Goal: Information Seeking & Learning: Check status

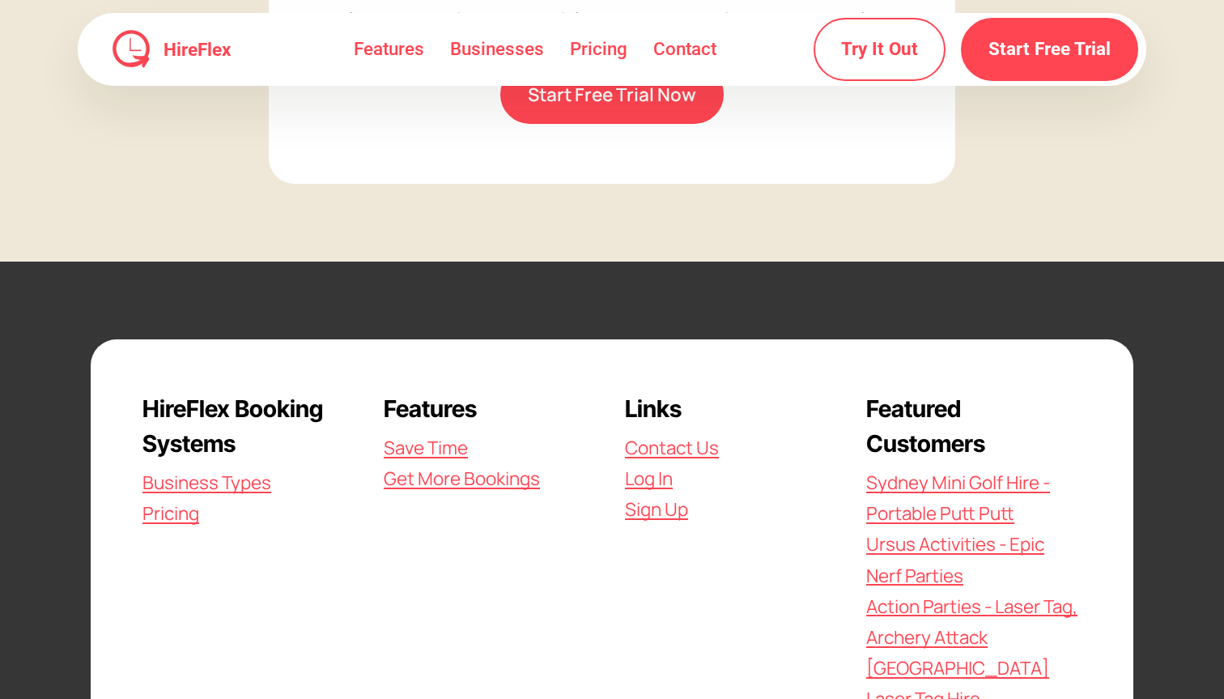
scroll to position [4683, 0]
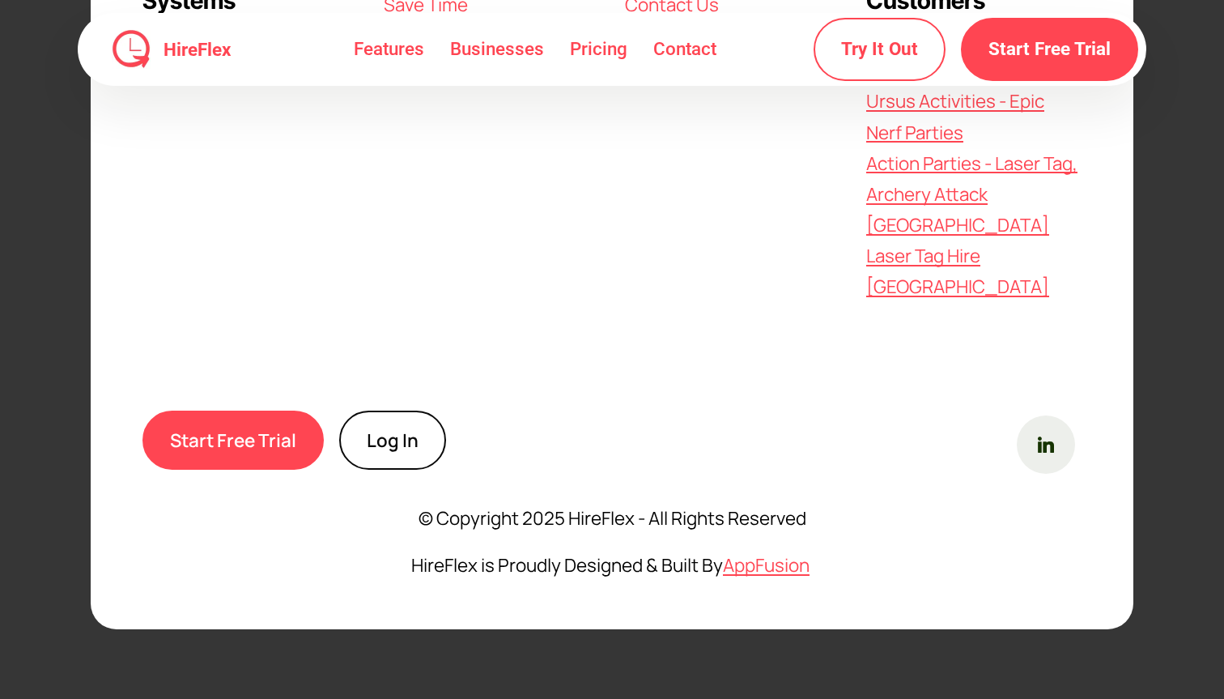
click at [370, 424] on link "Log In" at bounding box center [392, 439] width 107 height 59
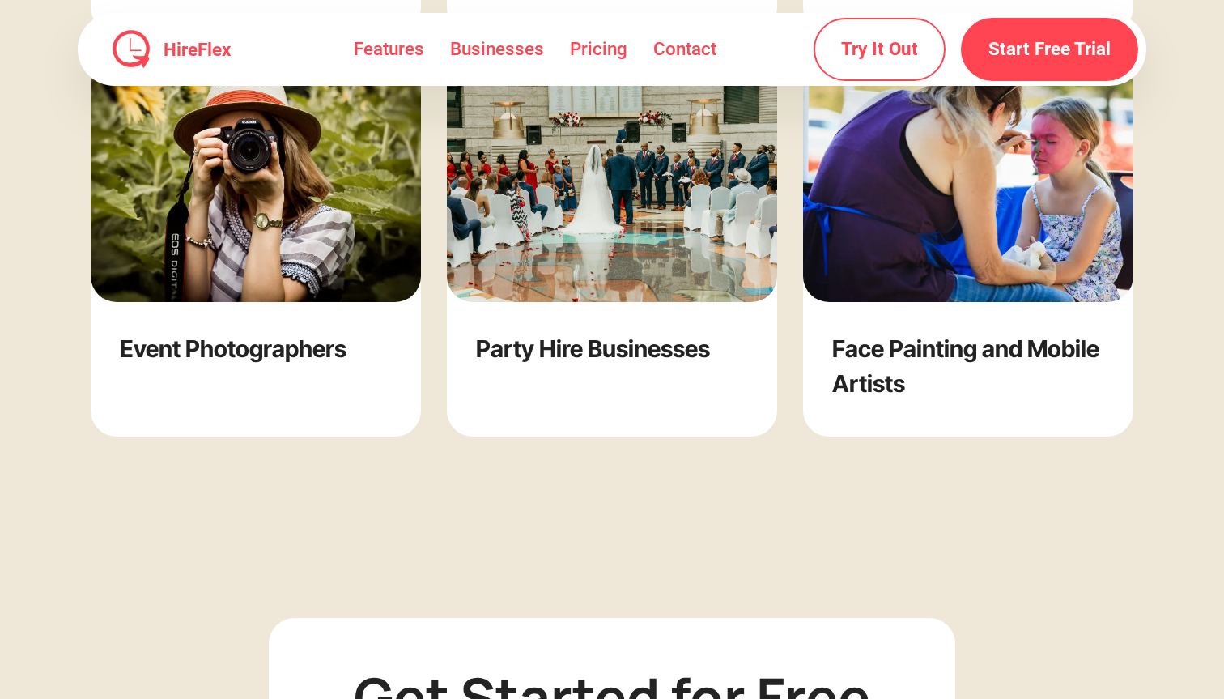
scroll to position [3442, 0]
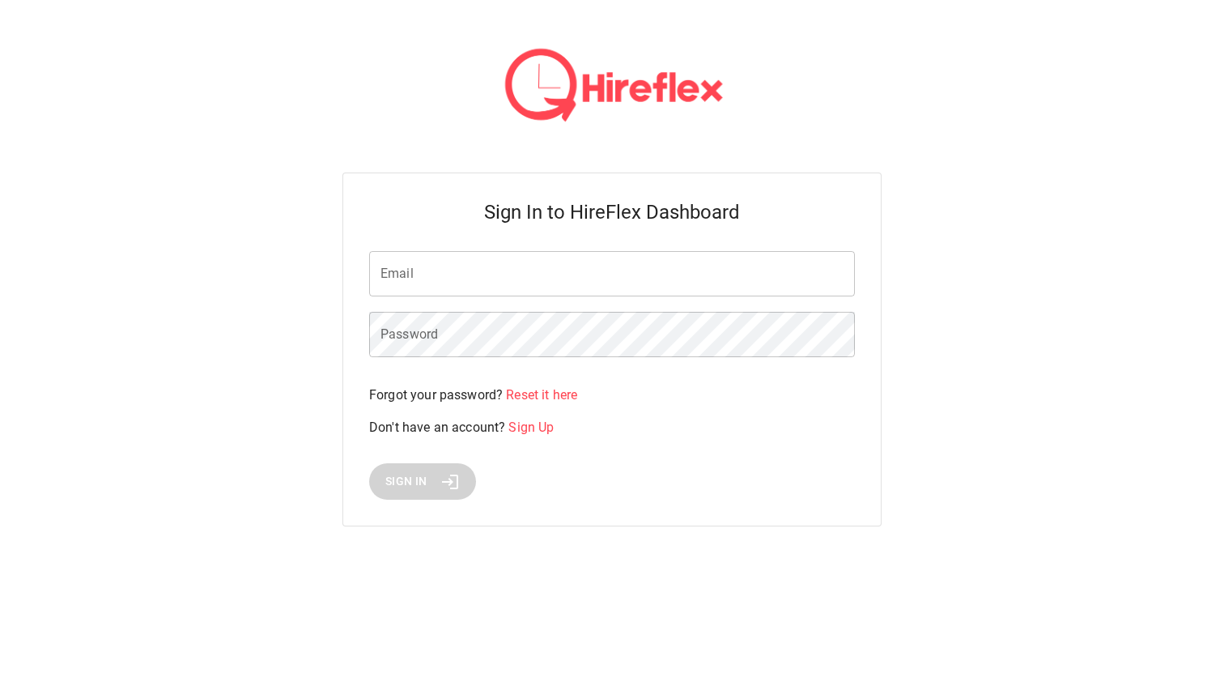
click at [529, 296] on input "Email" at bounding box center [612, 273] width 486 height 45
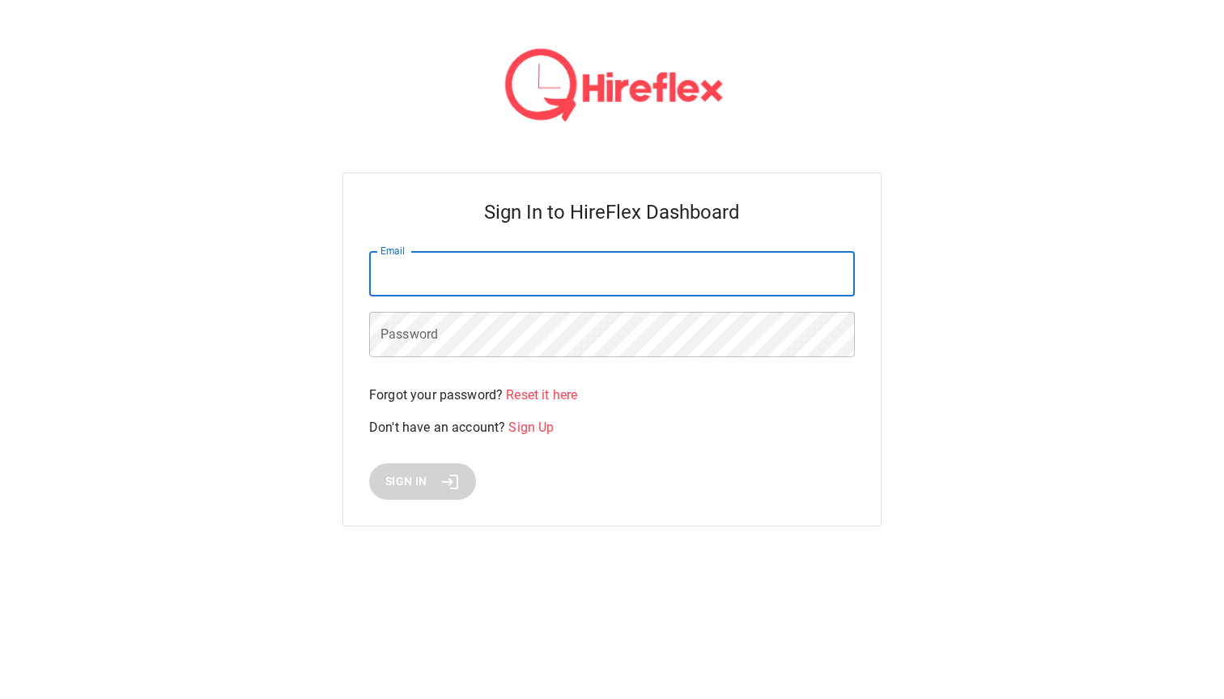
click at [888, 434] on div "Sign In to HireFlex Dashboard Email Email Password Password Forgot your passwor…" at bounding box center [612, 282] width 1224 height 565
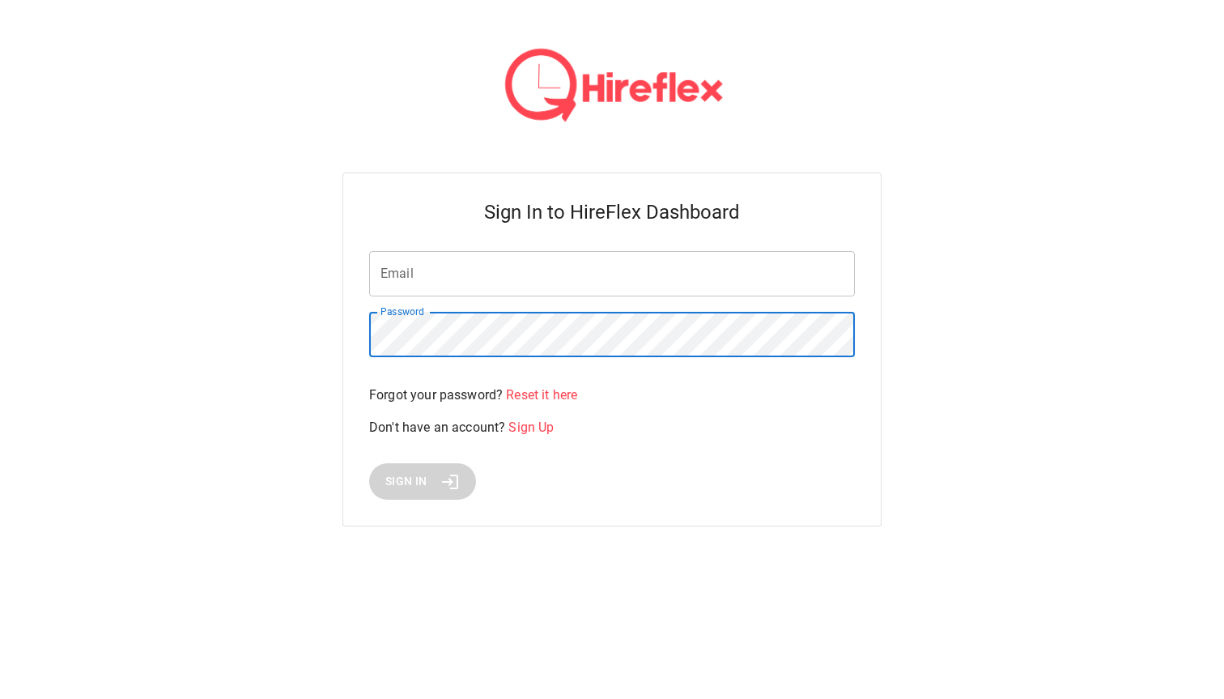
click at [523, 274] on input "Email" at bounding box center [612, 273] width 486 height 45
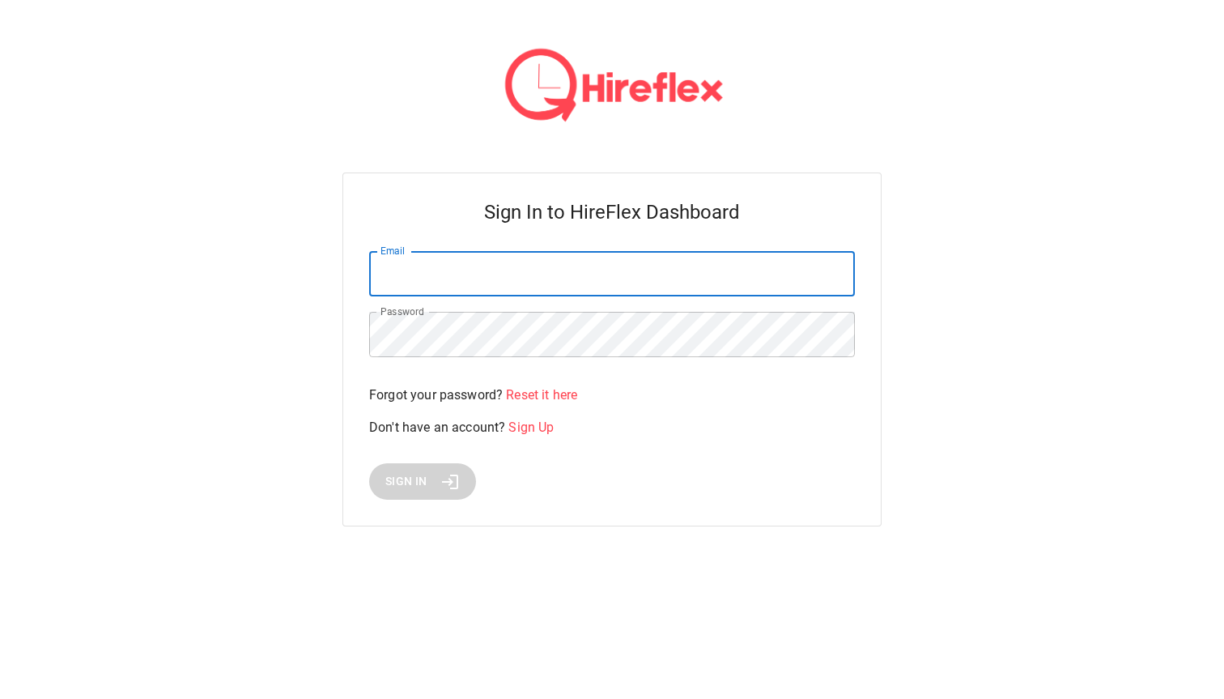
paste input "**********"
type input "**********"
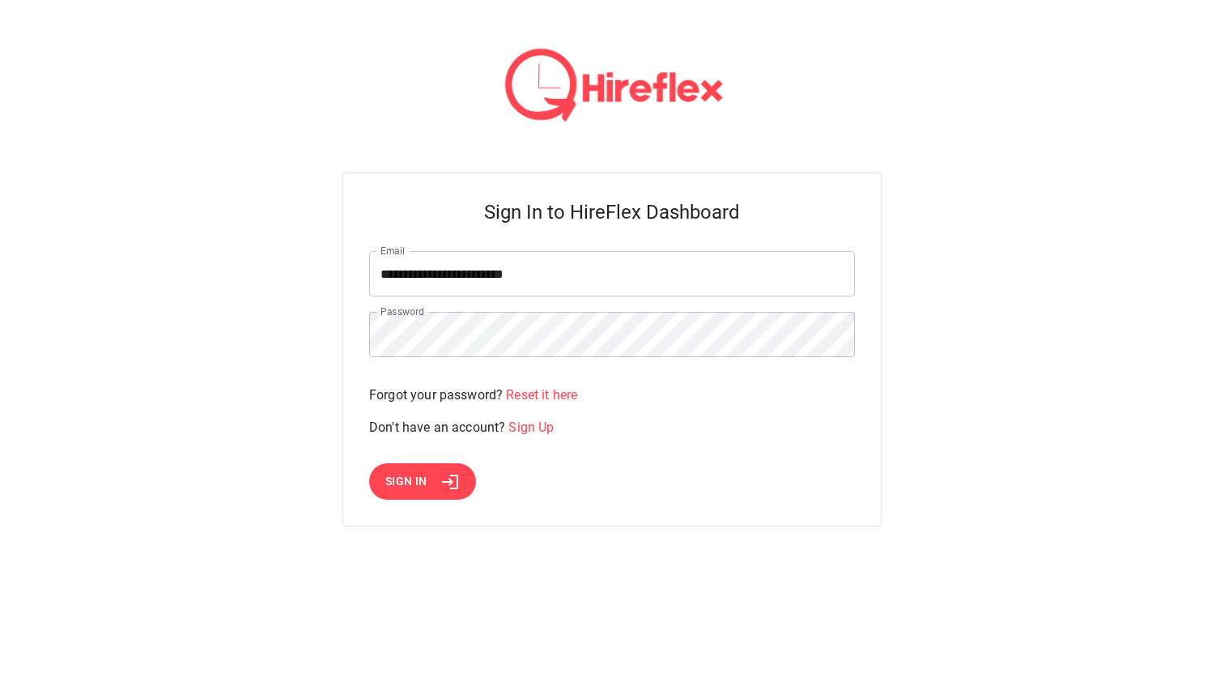
click at [319, 498] on div "**********" at bounding box center [612, 282] width 1224 height 565
click at [417, 493] on button "Sign In" at bounding box center [422, 481] width 107 height 36
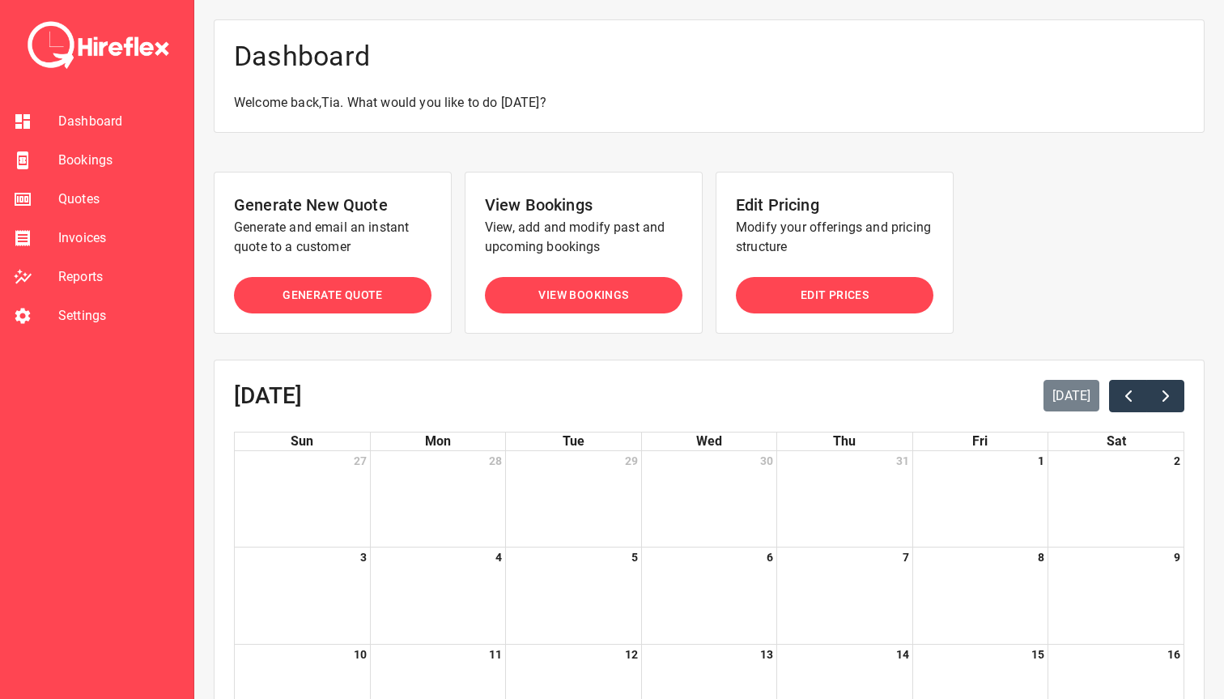
click at [145, 163] on span "Bookings" at bounding box center [119, 160] width 122 height 19
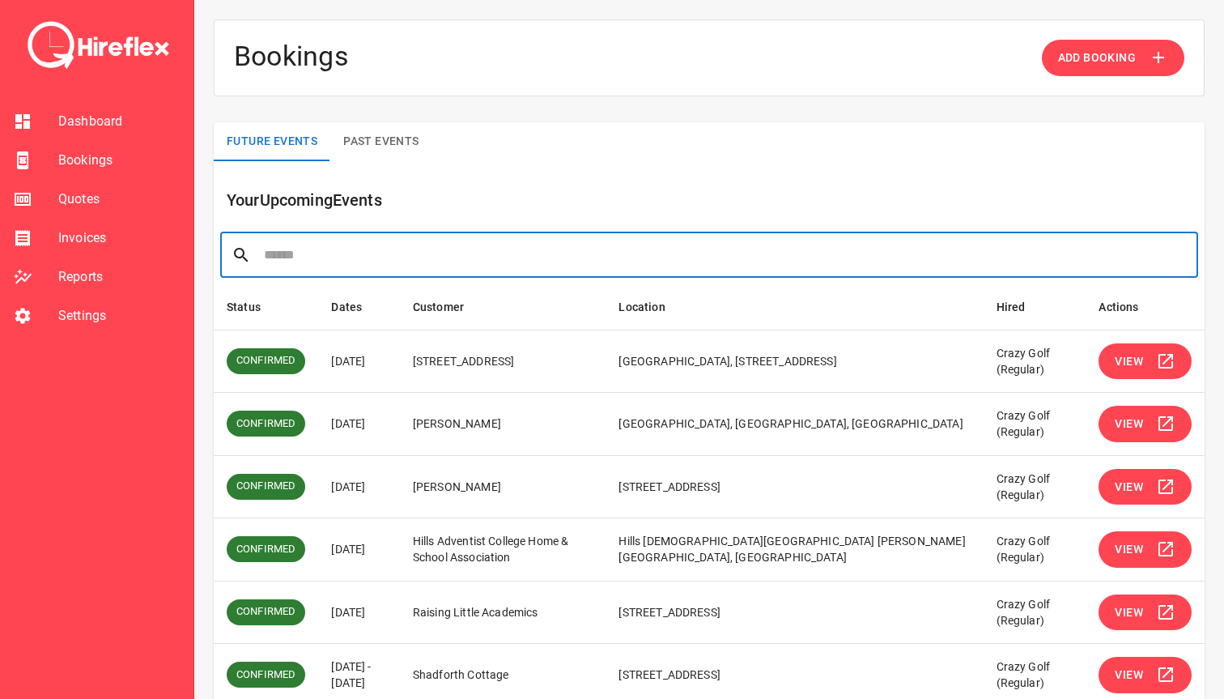
click at [419, 251] on input "text" at bounding box center [725, 254] width 923 height 45
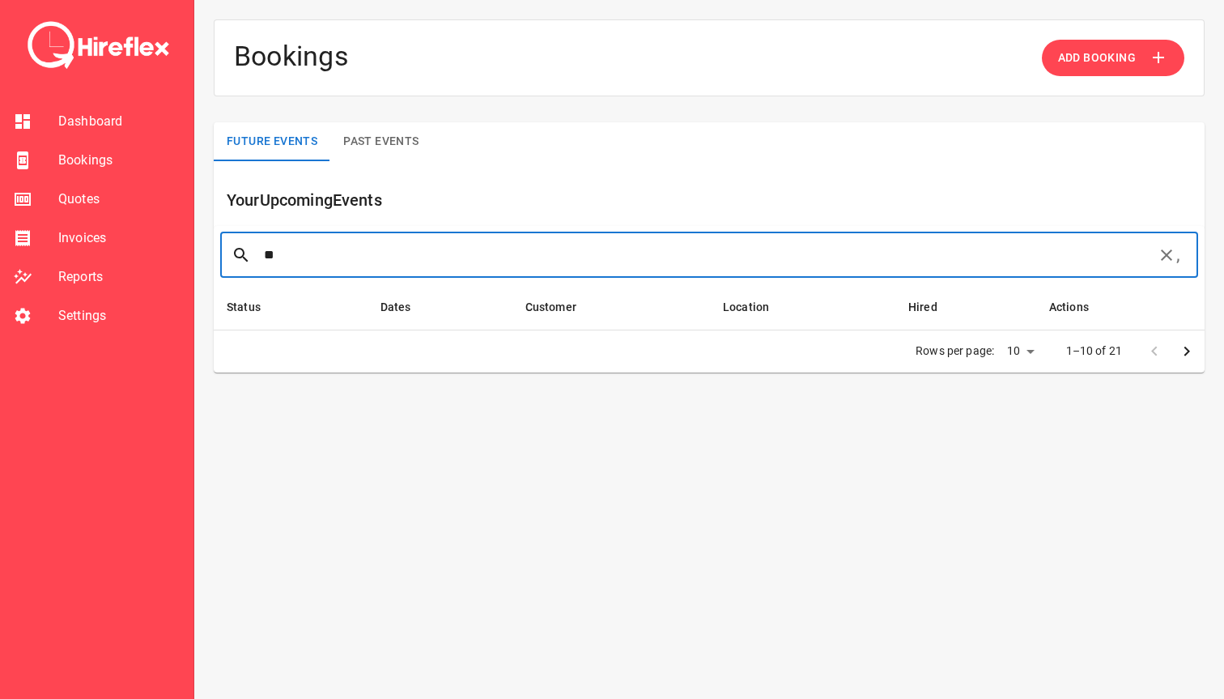
type input "*"
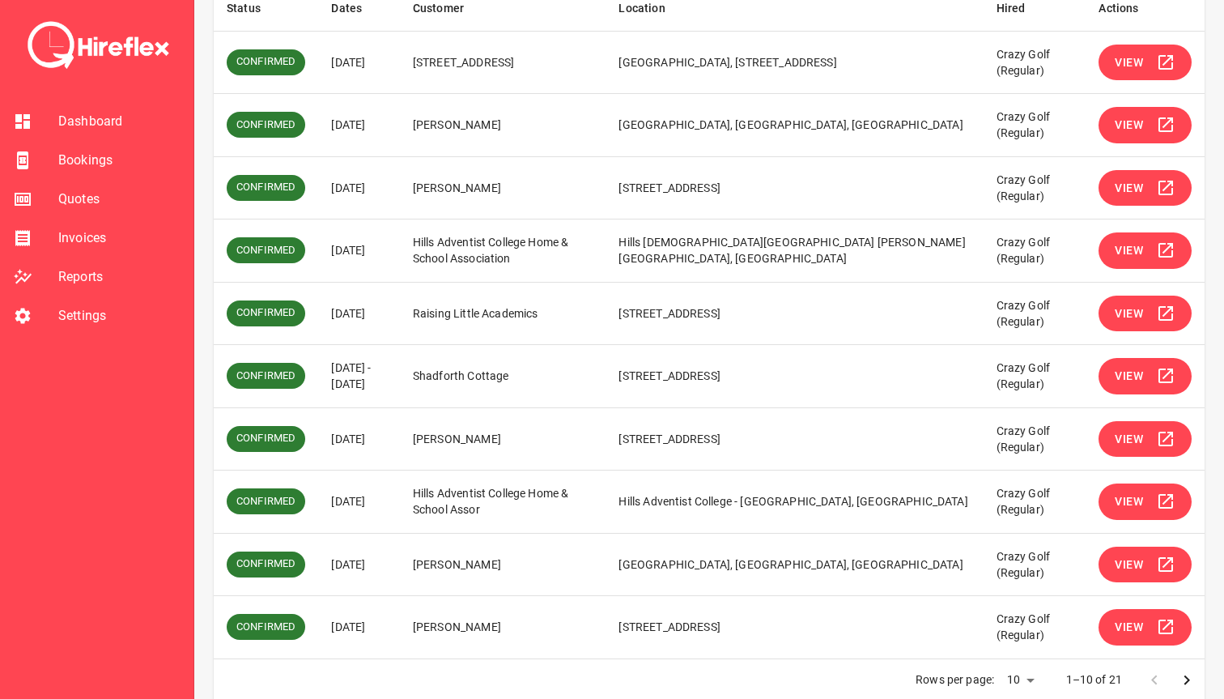
scroll to position [320, 0]
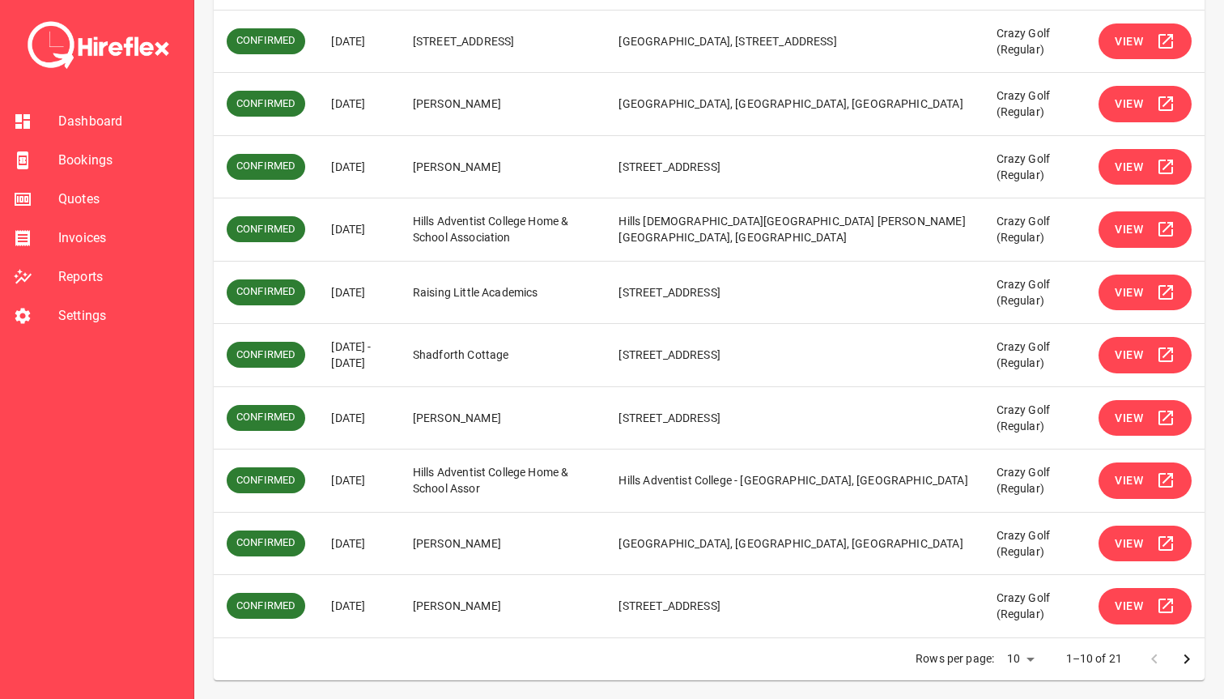
click at [1127, 604] on span "View" at bounding box center [1129, 606] width 28 height 20
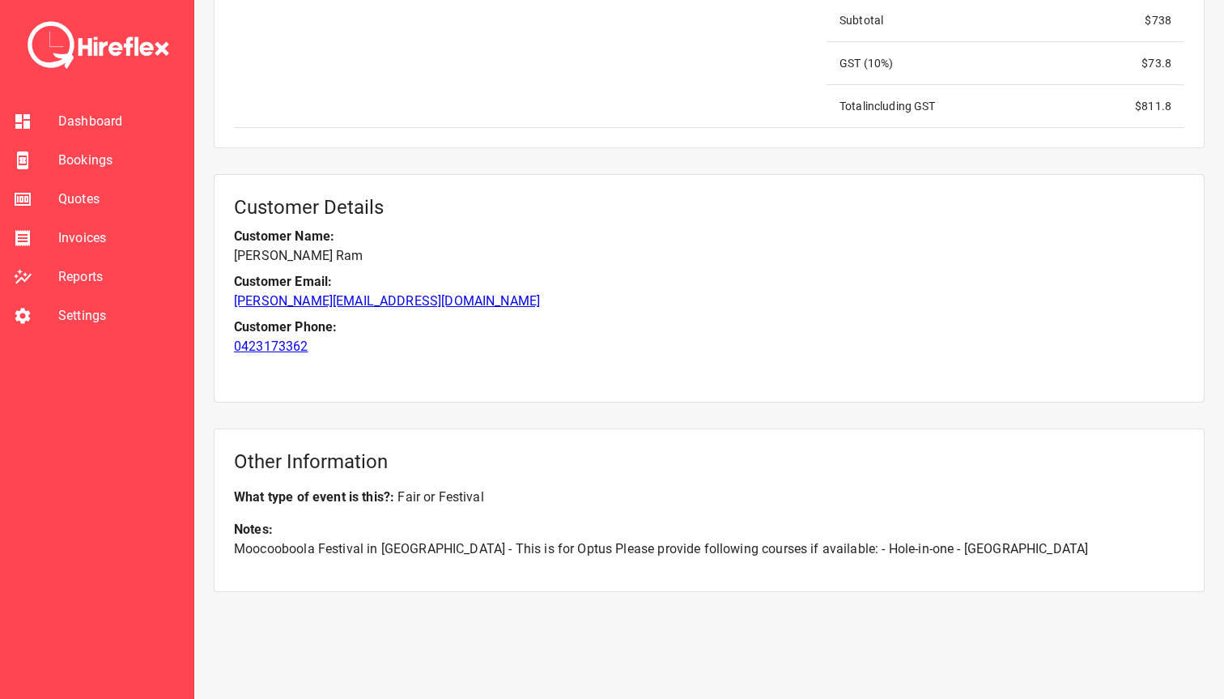
scroll to position [1784, 0]
drag, startPoint x: 521, startPoint y: 551, endPoint x: 722, endPoint y: 551, distance: 200.8
click at [722, 551] on p "Moocooboola Festival in Hunters Hill - This is for Optus Please provide followi…" at bounding box center [709, 550] width 951 height 19
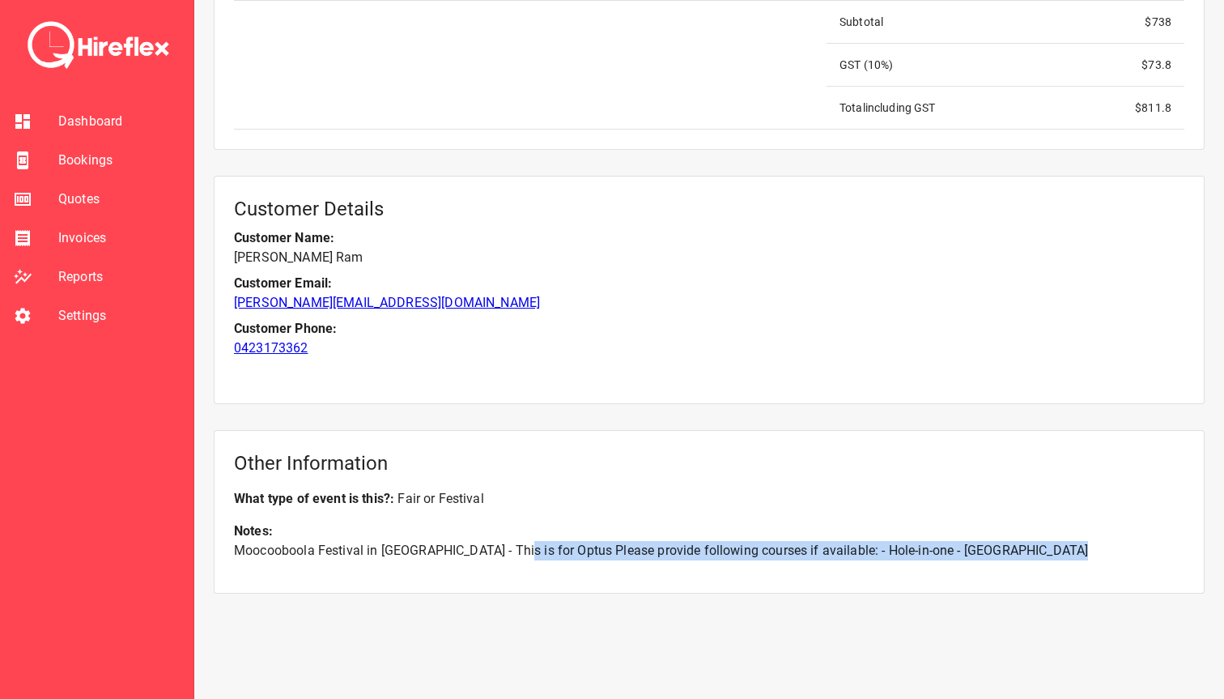
drag, startPoint x: 503, startPoint y: 547, endPoint x: 1129, endPoint y: 561, distance: 626.8
click at [1129, 561] on div "Other Information What type of event is this? : Fair or Festival Notes: Moocoob…" at bounding box center [709, 512] width 991 height 164
drag, startPoint x: 1068, startPoint y: 548, endPoint x: 402, endPoint y: 542, distance: 666.4
click at [402, 542] on p "Moocooboola Festival in Hunters Hill - This is for Optus Please provide followi…" at bounding box center [709, 550] width 951 height 19
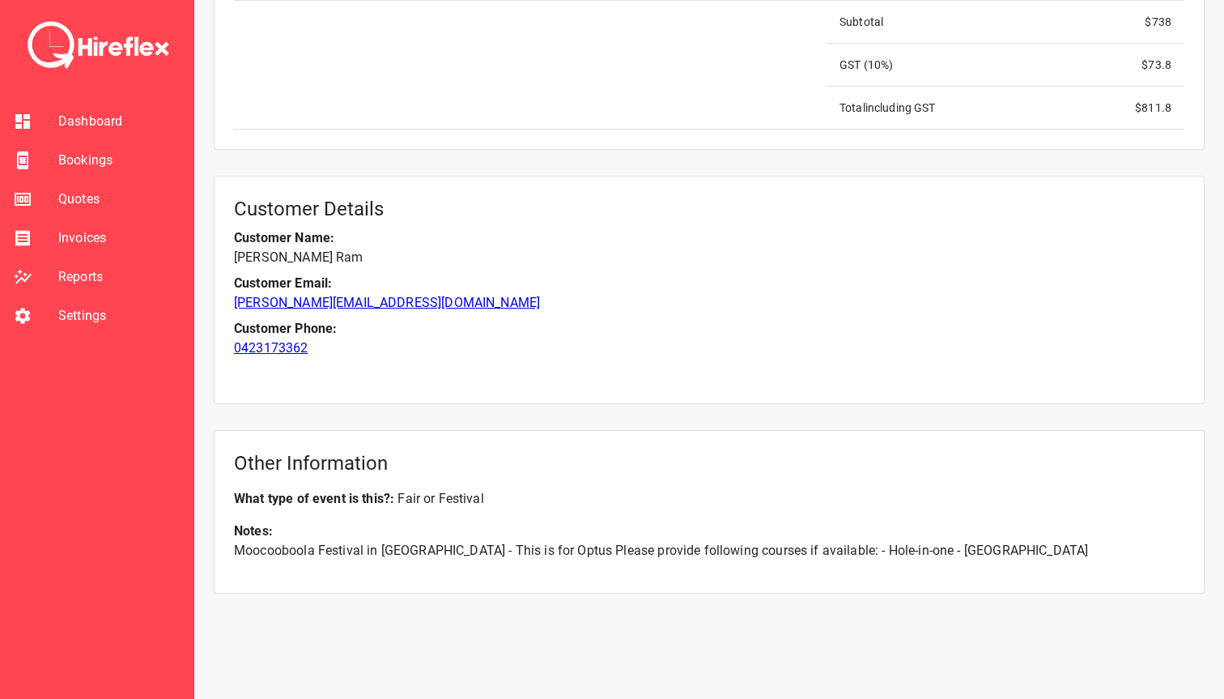
click at [402, 542] on p "Moocooboola Festival in Hunters Hill - This is for Optus Please provide followi…" at bounding box center [709, 550] width 951 height 19
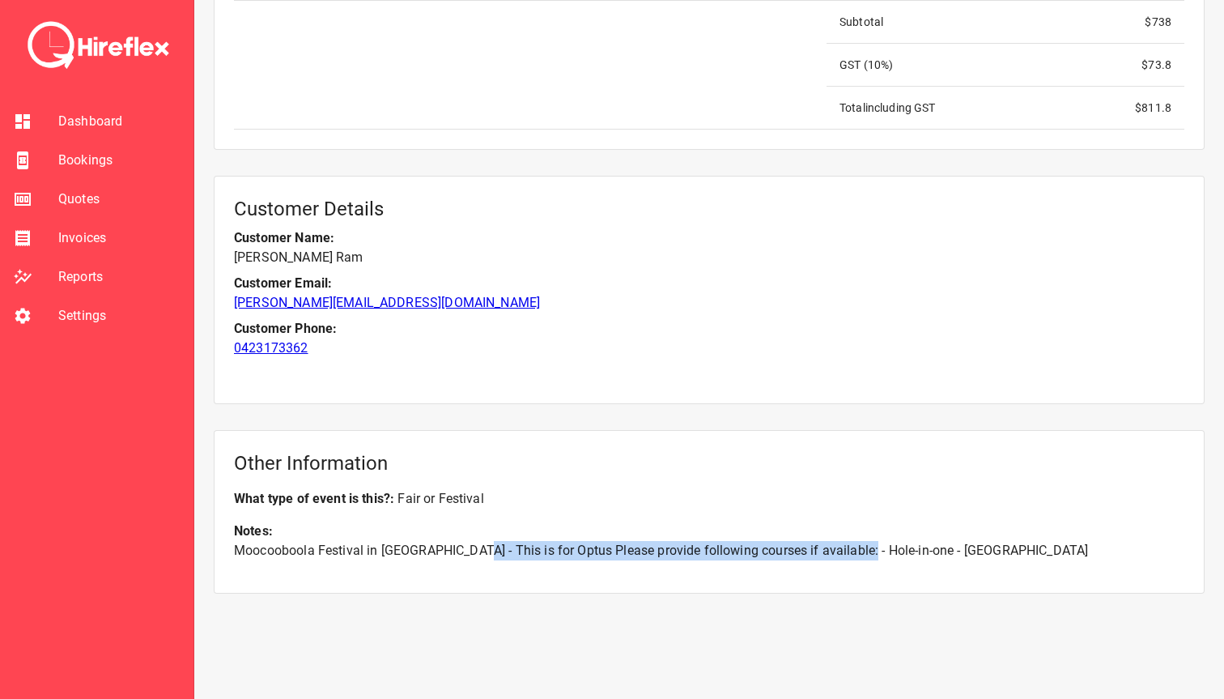
drag, startPoint x: 458, startPoint y: 554, endPoint x: 849, endPoint y: 551, distance: 390.3
click at [849, 551] on p "Moocooboola Festival in Hunters Hill - This is for Optus Please provide followi…" at bounding box center [709, 550] width 951 height 19
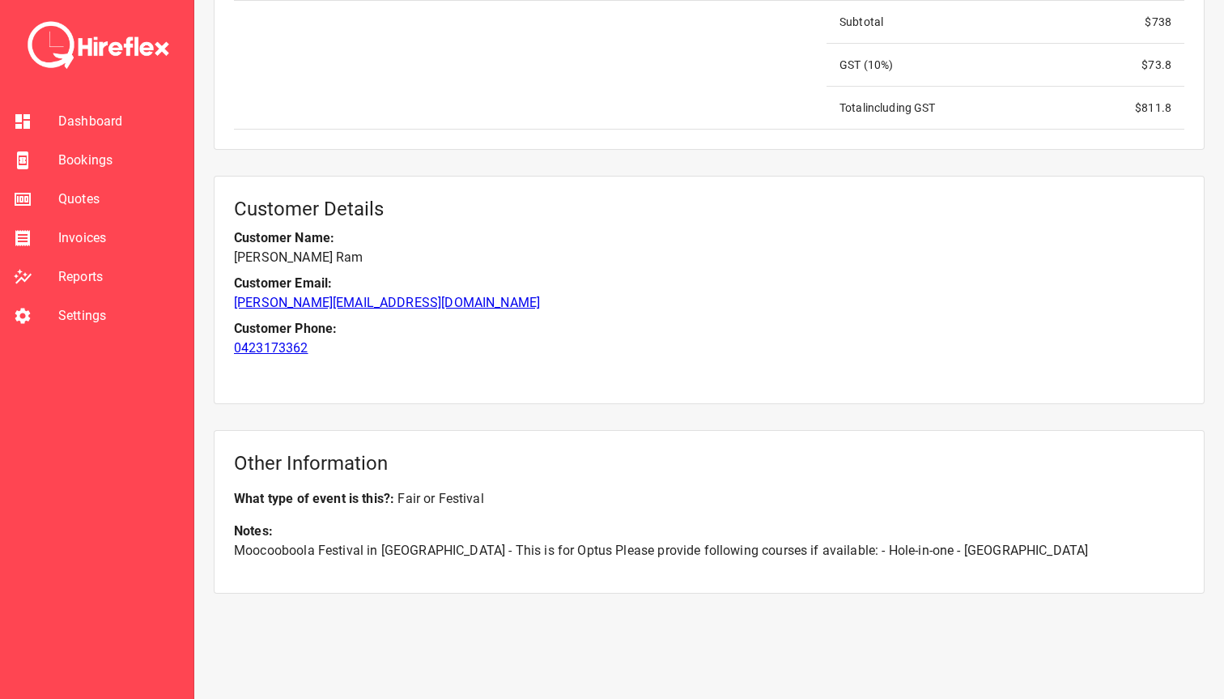
click at [849, 551] on p "Moocooboola Festival in Hunters Hill - This is for Optus Please provide followi…" at bounding box center [709, 550] width 951 height 19
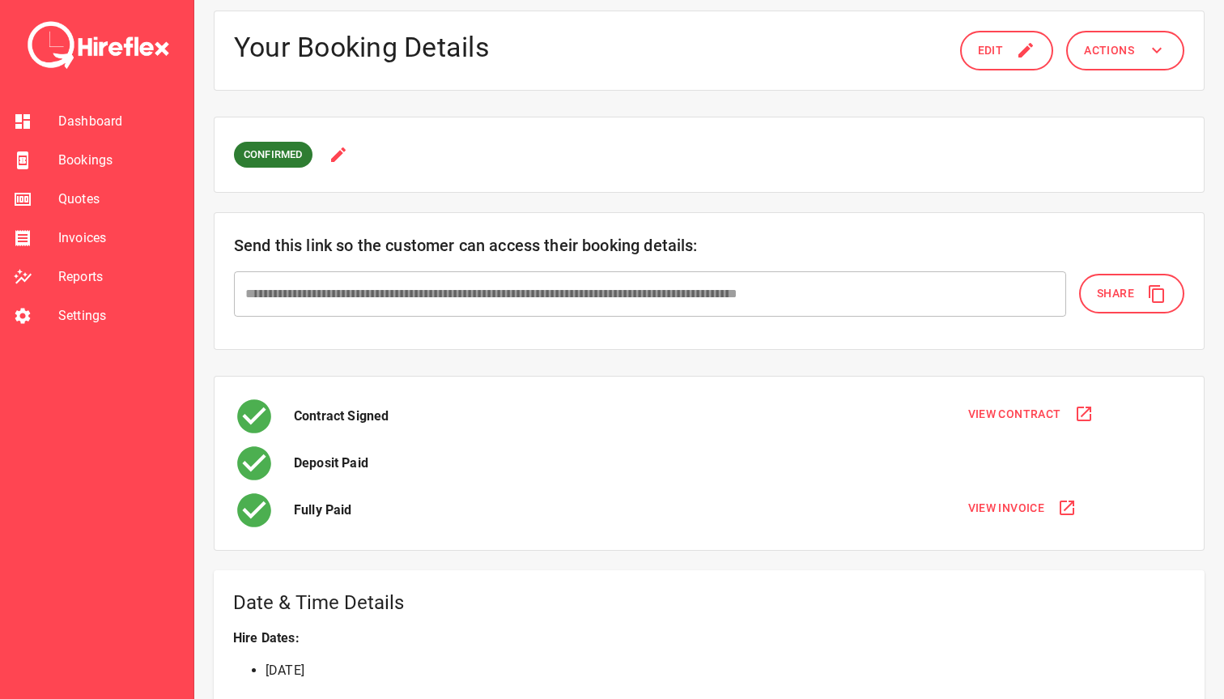
scroll to position [0, 0]
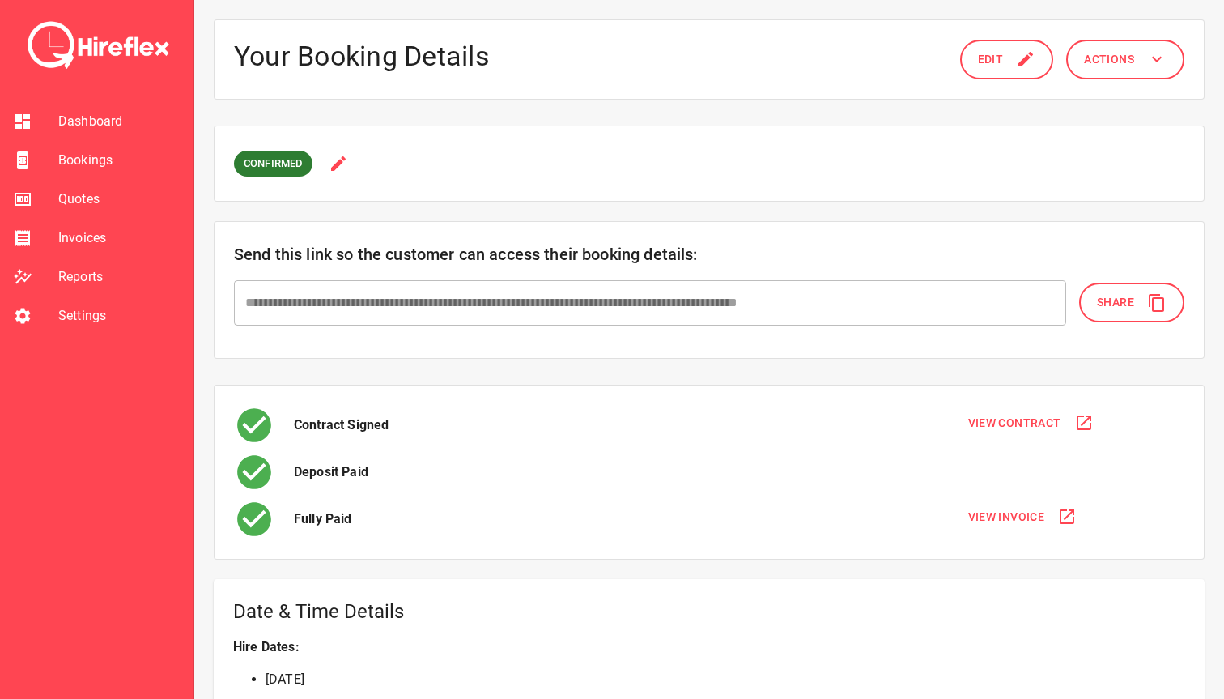
click at [1006, 524] on span "View Invoice" at bounding box center [1006, 517] width 77 height 20
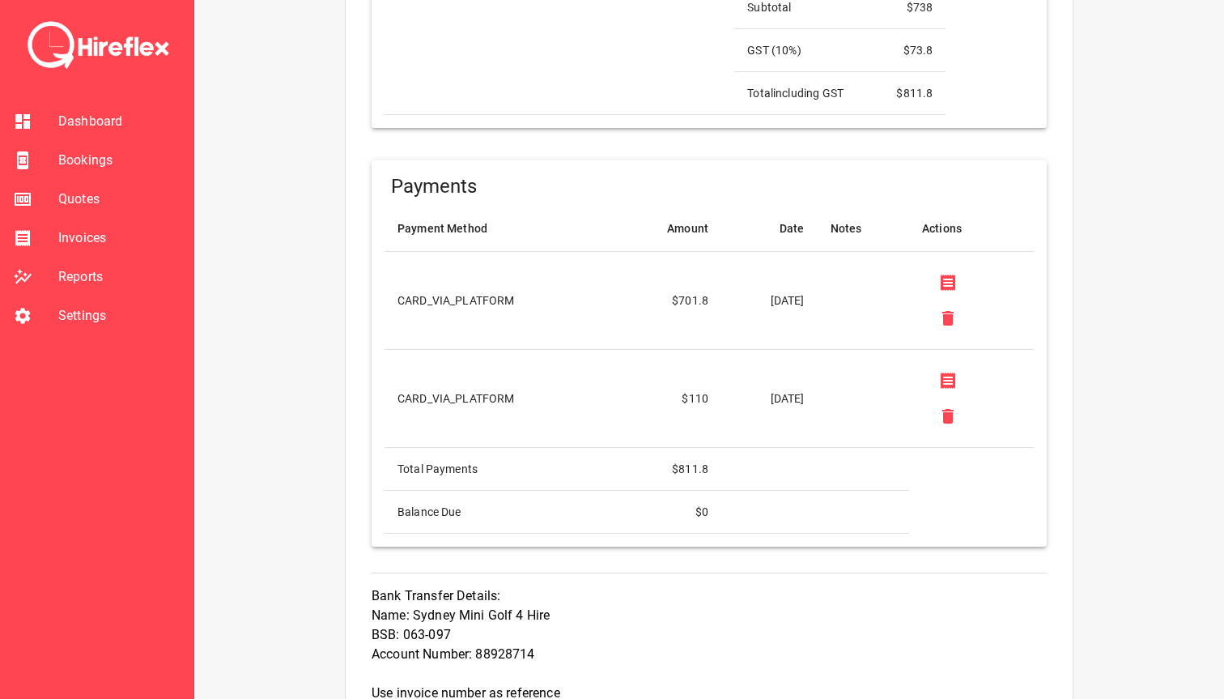
scroll to position [1168, 0]
drag, startPoint x: 659, startPoint y: 395, endPoint x: 684, endPoint y: 395, distance: 25.1
click at [684, 395] on td "$ 110" at bounding box center [668, 396] width 108 height 98
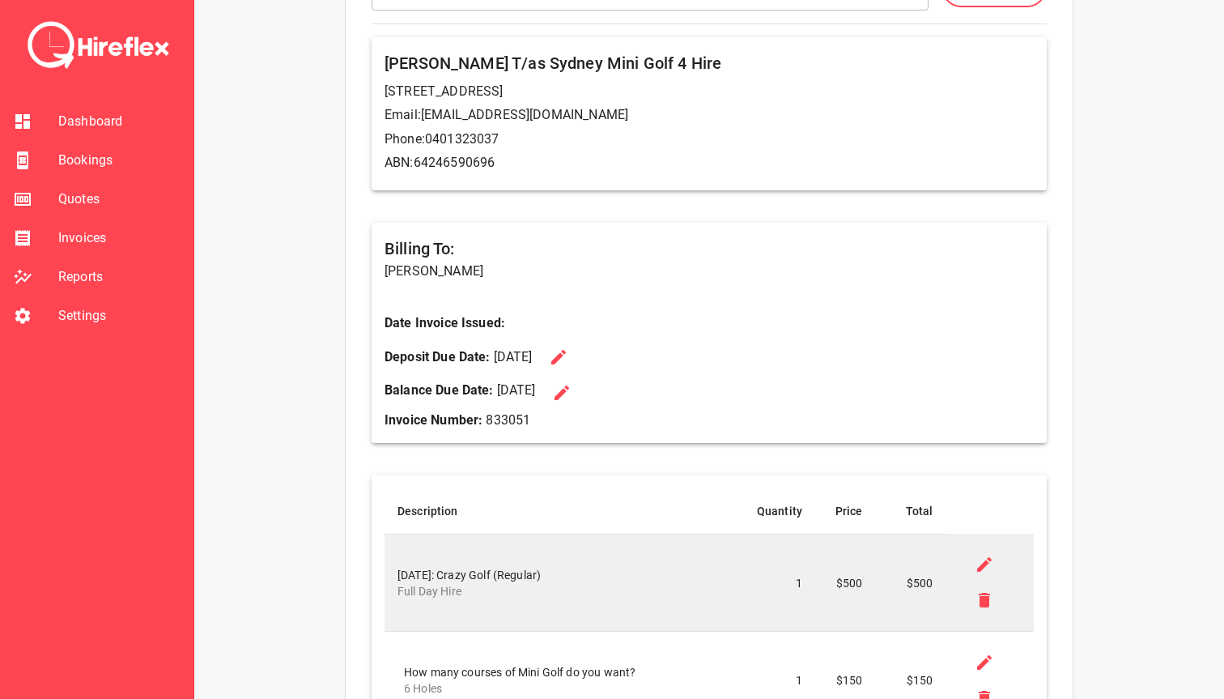
scroll to position [191, 0]
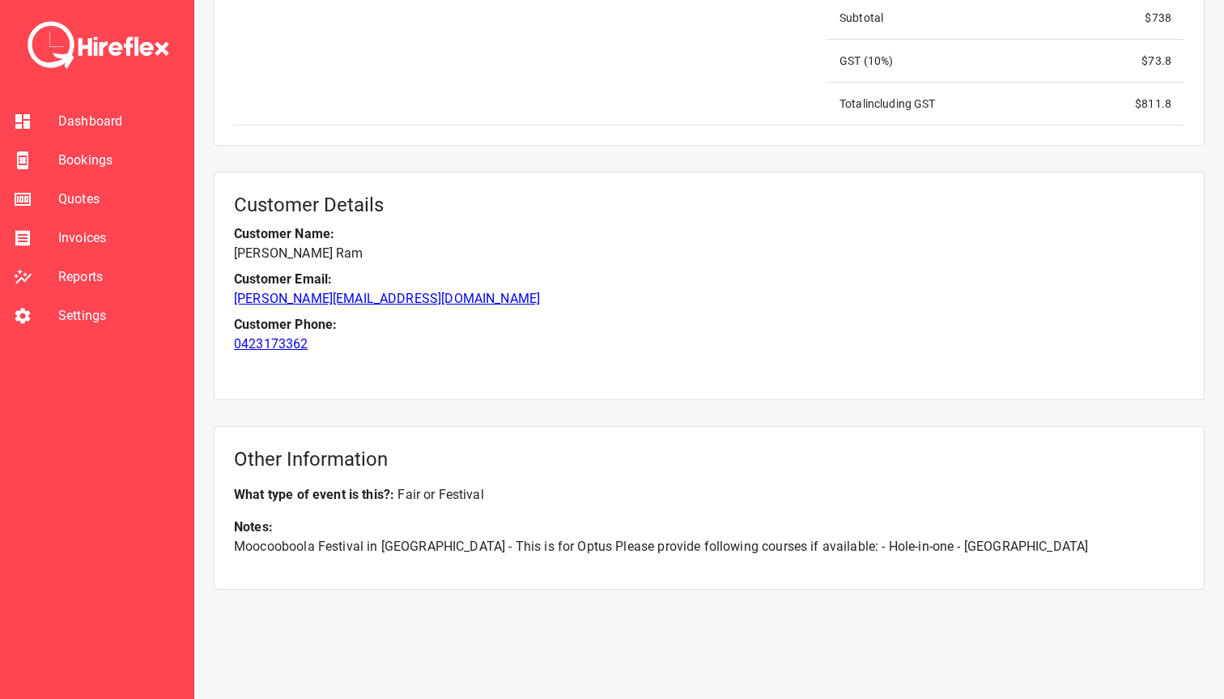
scroll to position [1727, 0]
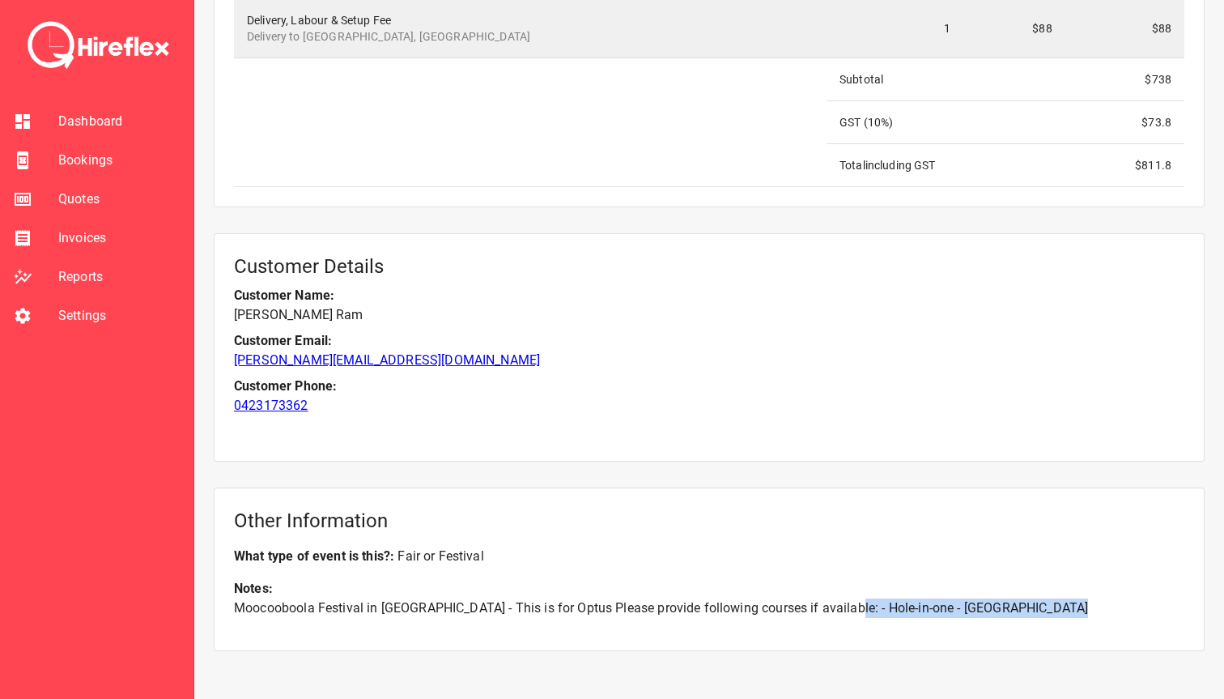
drag, startPoint x: 829, startPoint y: 609, endPoint x: 1168, endPoint y: 609, distance: 339.2
click at [1168, 609] on p "Moocooboola Festival in Hunters Hill - This is for Optus Please provide followi…" at bounding box center [709, 607] width 951 height 19
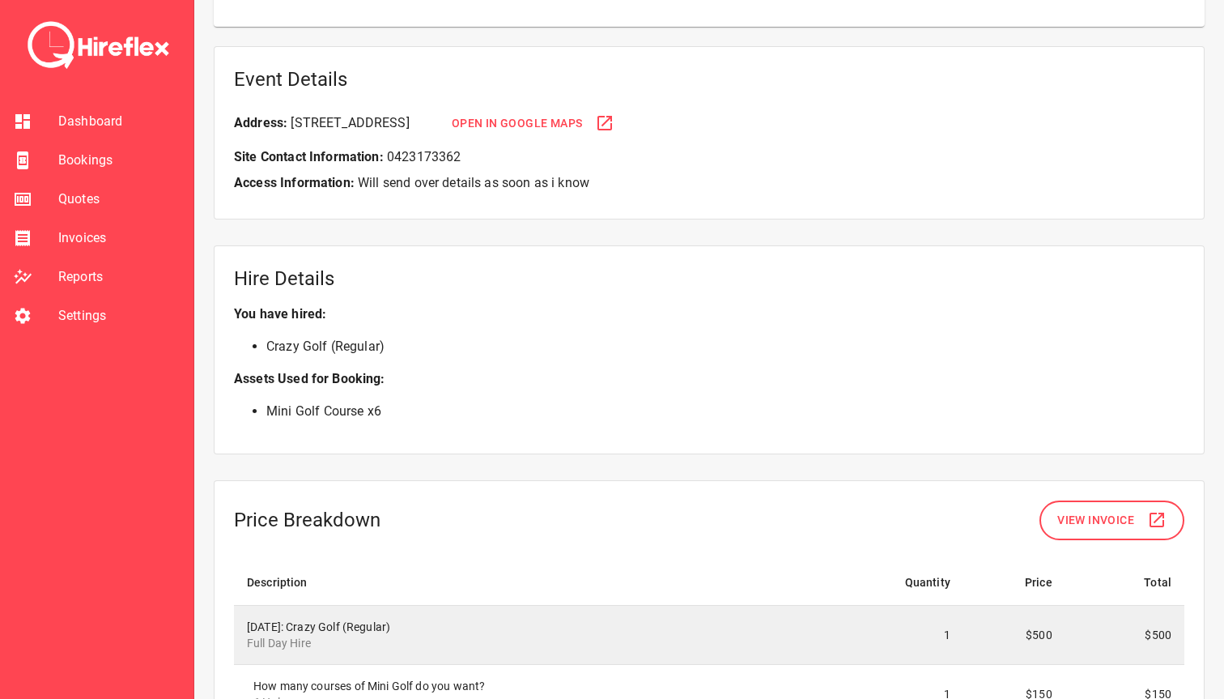
scroll to position [1000, 0]
click at [87, 160] on span "Bookings" at bounding box center [119, 160] width 122 height 19
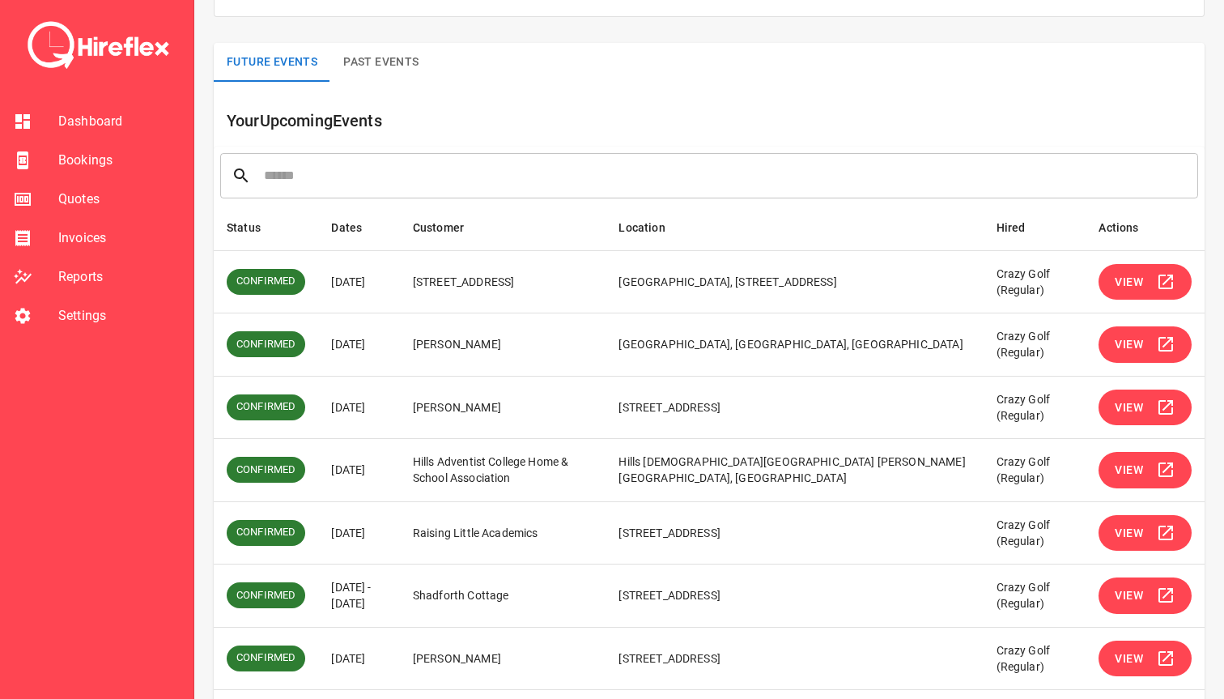
scroll to position [81, 0]
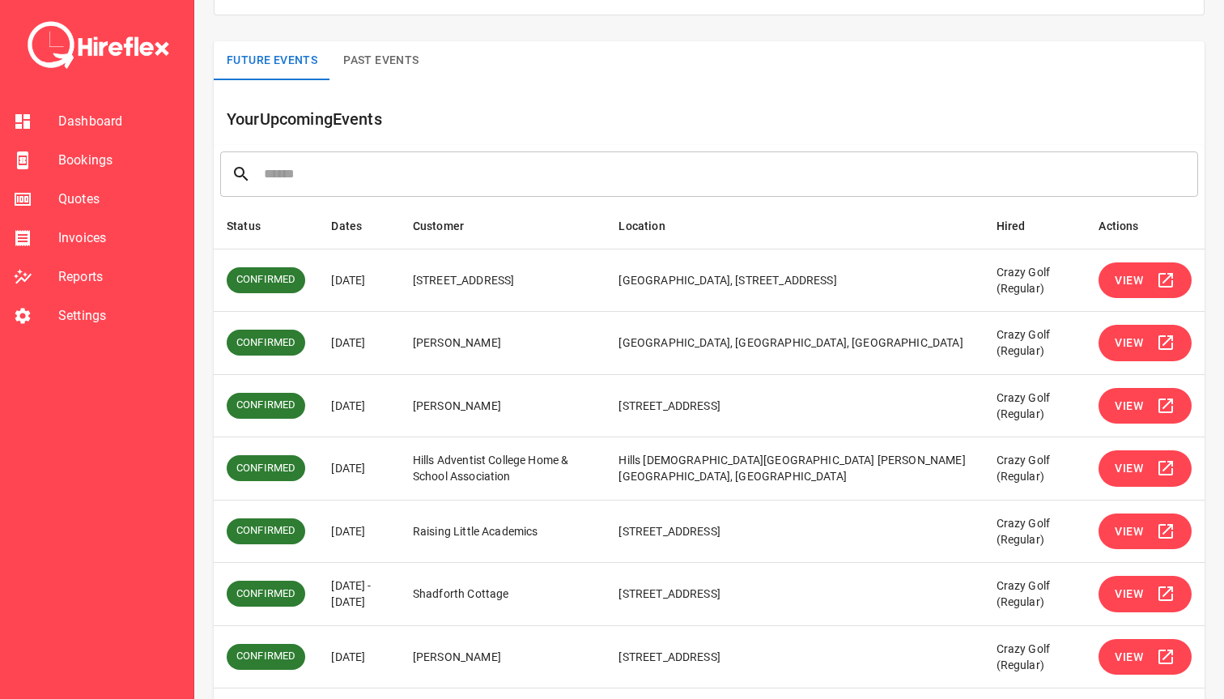
drag, startPoint x: 330, startPoint y: 338, endPoint x: 385, endPoint y: 338, distance: 55.1
click at [385, 338] on td "31 Aug 2025" at bounding box center [359, 343] width 82 height 63
drag, startPoint x: 401, startPoint y: 339, endPoint x: 328, endPoint y: 336, distance: 72.9
click at [321, 338] on td "31 Aug 2025" at bounding box center [359, 343] width 82 height 63
drag, startPoint x: 452, startPoint y: 342, endPoint x: 575, endPoint y: 333, distance: 123.4
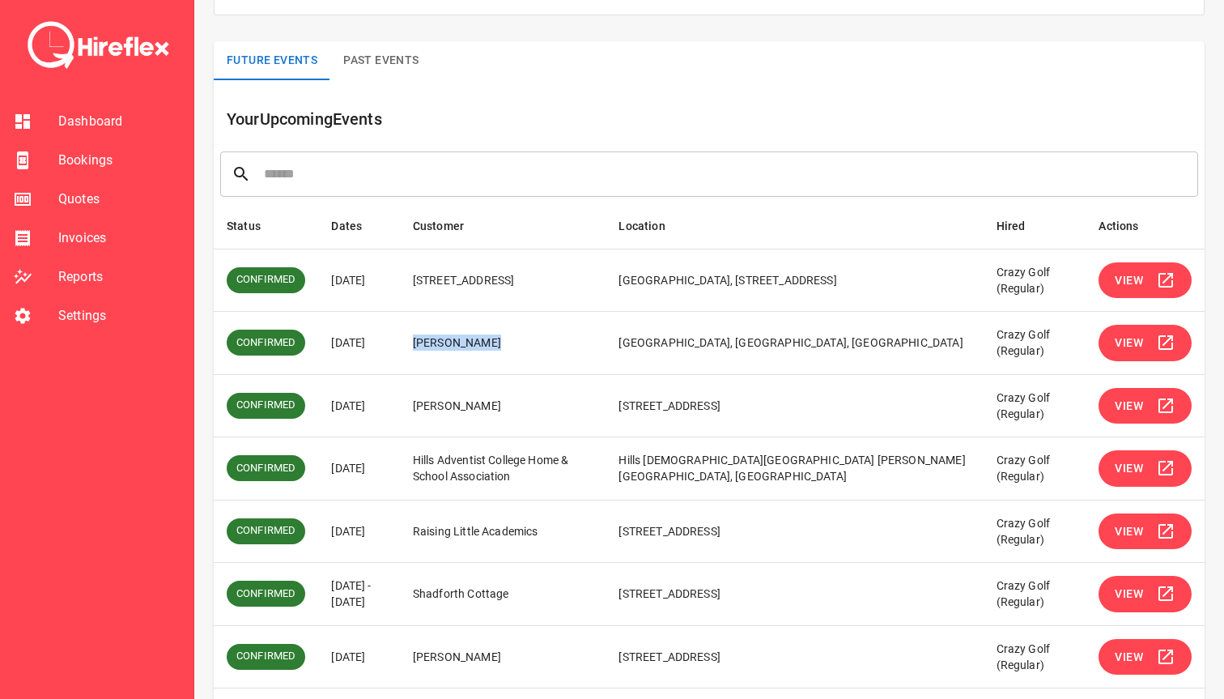
click at [580, 338] on td "Lara Schwartz" at bounding box center [503, 343] width 206 height 63
click at [575, 333] on td "Lara Schwartz" at bounding box center [503, 343] width 206 height 63
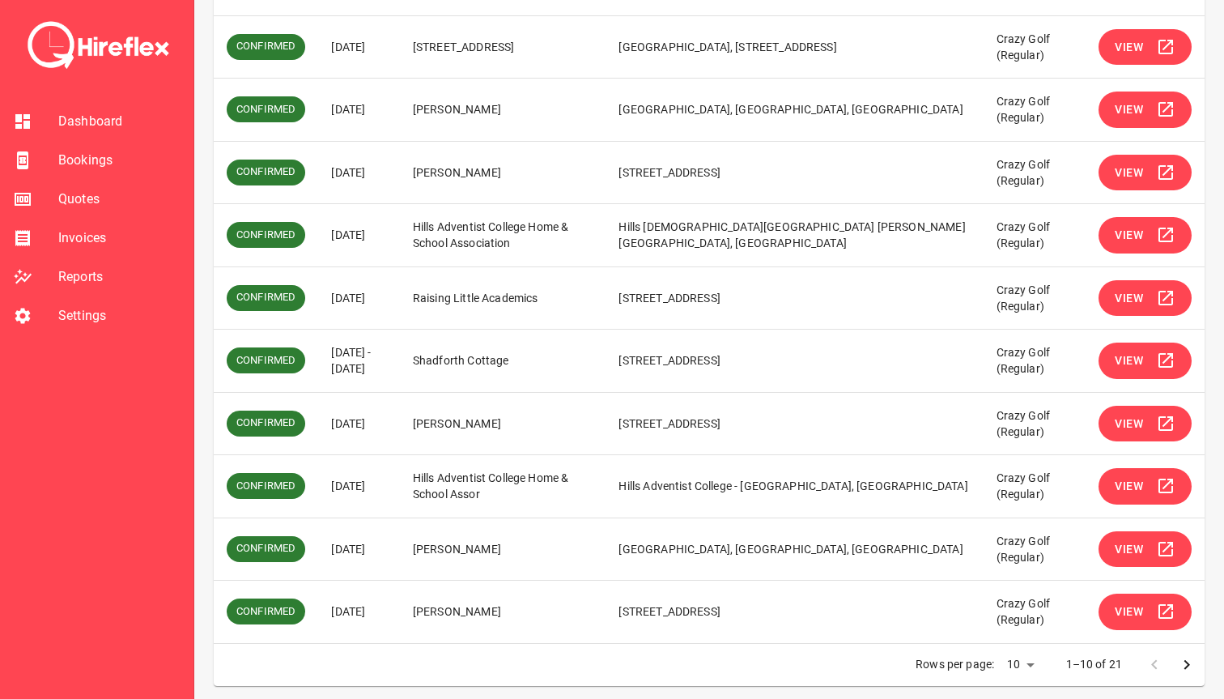
scroll to position [320, 0]
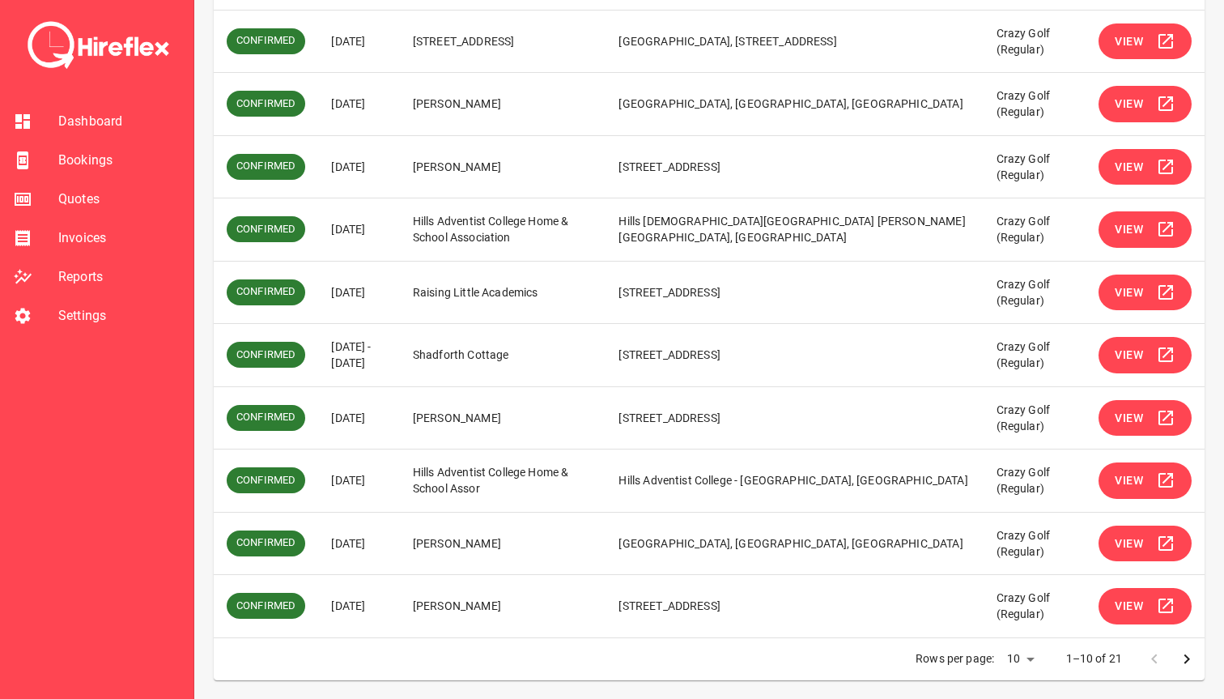
click at [1181, 655] on icon "Go to next page" at bounding box center [1186, 658] width 19 height 19
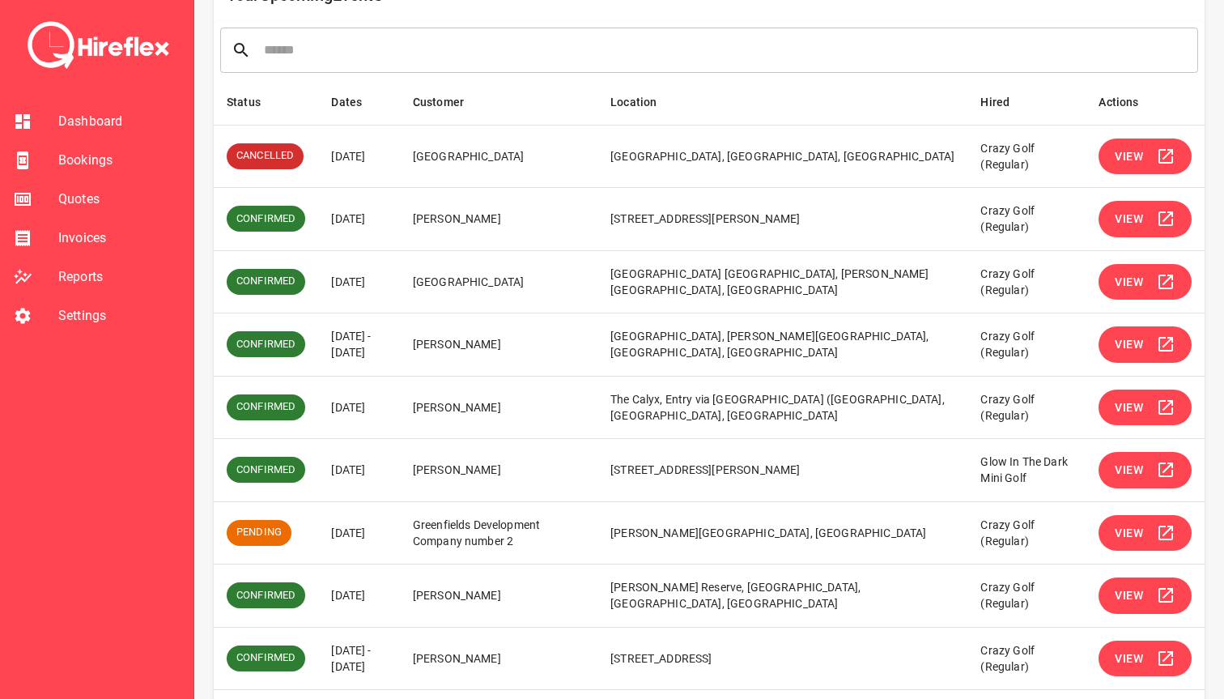
scroll to position [207, 0]
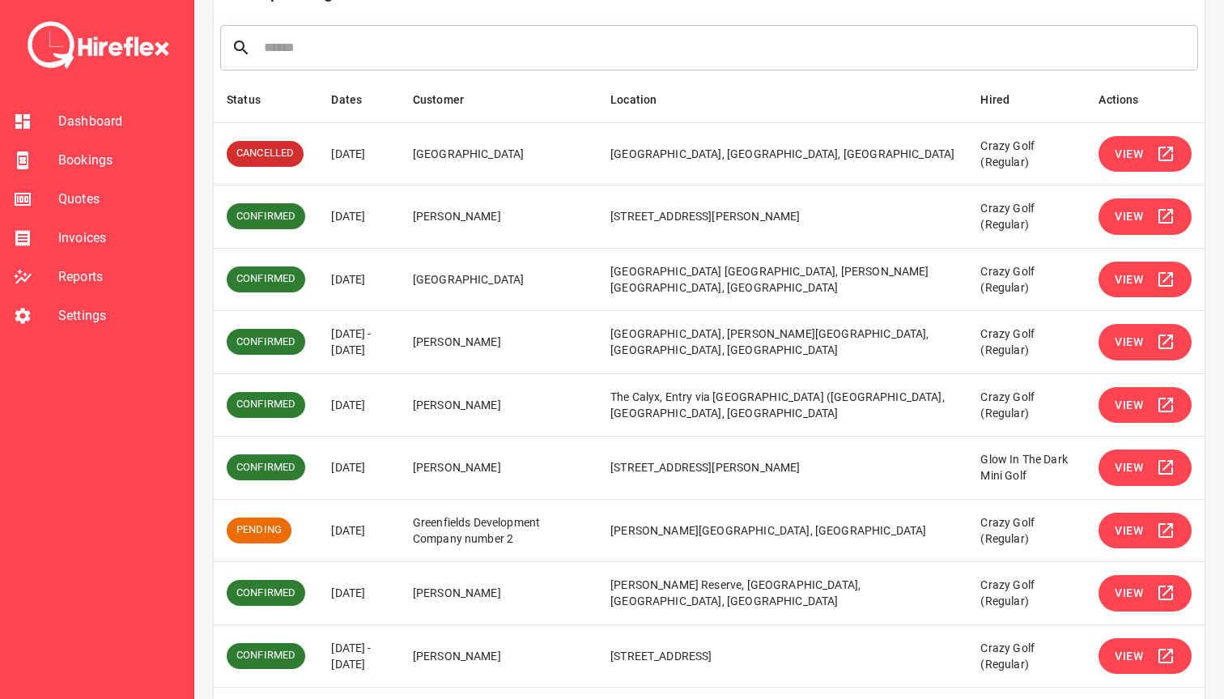
drag, startPoint x: 326, startPoint y: 409, endPoint x: 407, endPoint y: 406, distance: 81.0
click at [399, 406] on td "15 Sep 2025" at bounding box center [358, 404] width 81 height 63
drag, startPoint x: 411, startPoint y: 334, endPoint x: 621, endPoint y: 346, distance: 210.0
click at [621, 346] on tr "CONFIRMED 14 Sep 2025 - 15 Sep 2025 Fiona Blayney Hilton Sydney, George Street,…" at bounding box center [709, 342] width 991 height 63
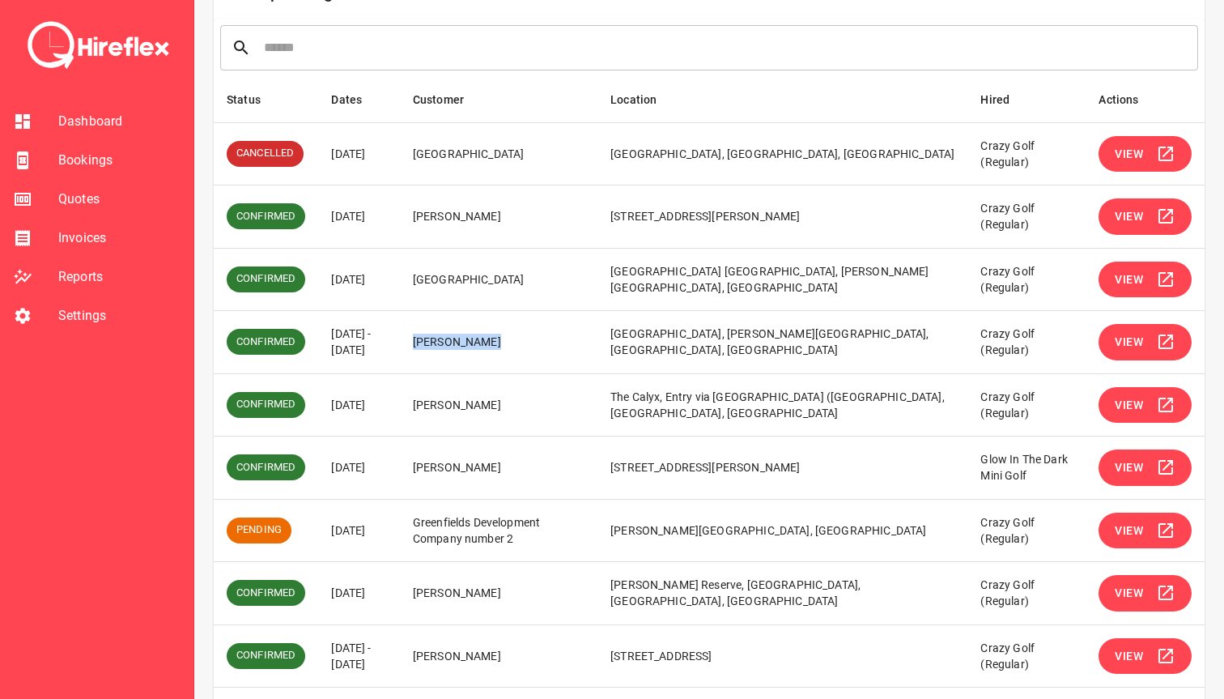
click at [598, 346] on td "Fiona Blayney" at bounding box center [499, 342] width 198 height 63
click at [1129, 405] on span "View" at bounding box center [1129, 405] width 28 height 20
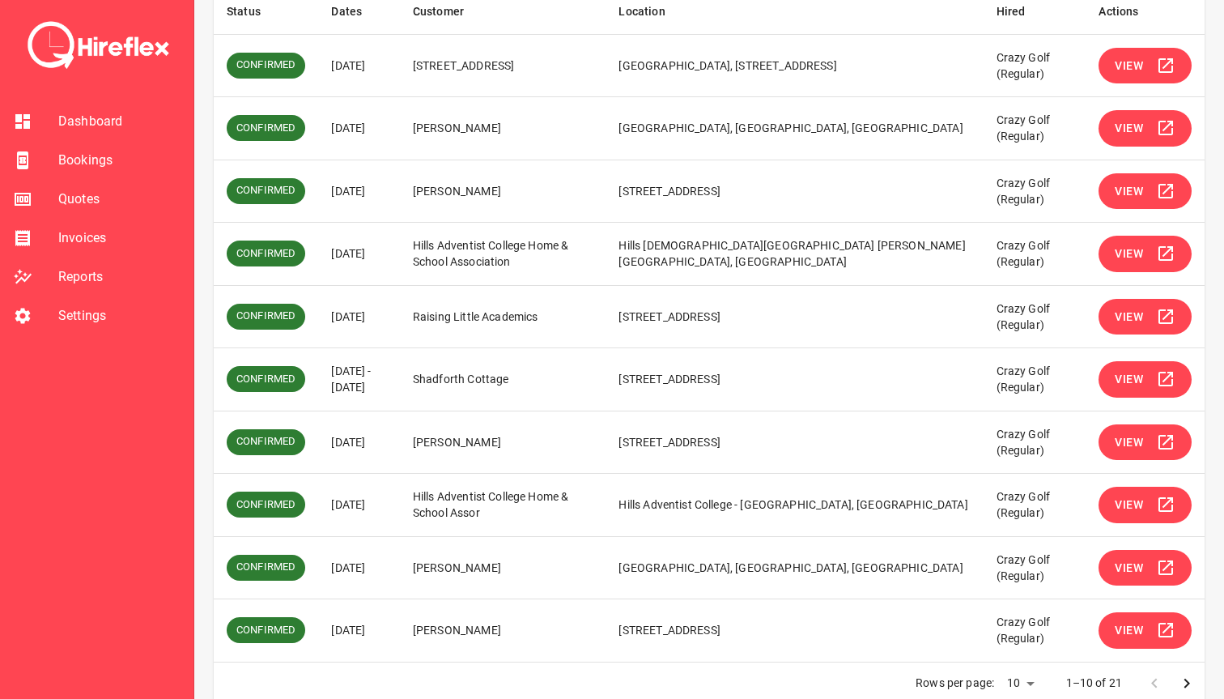
scroll to position [320, 0]
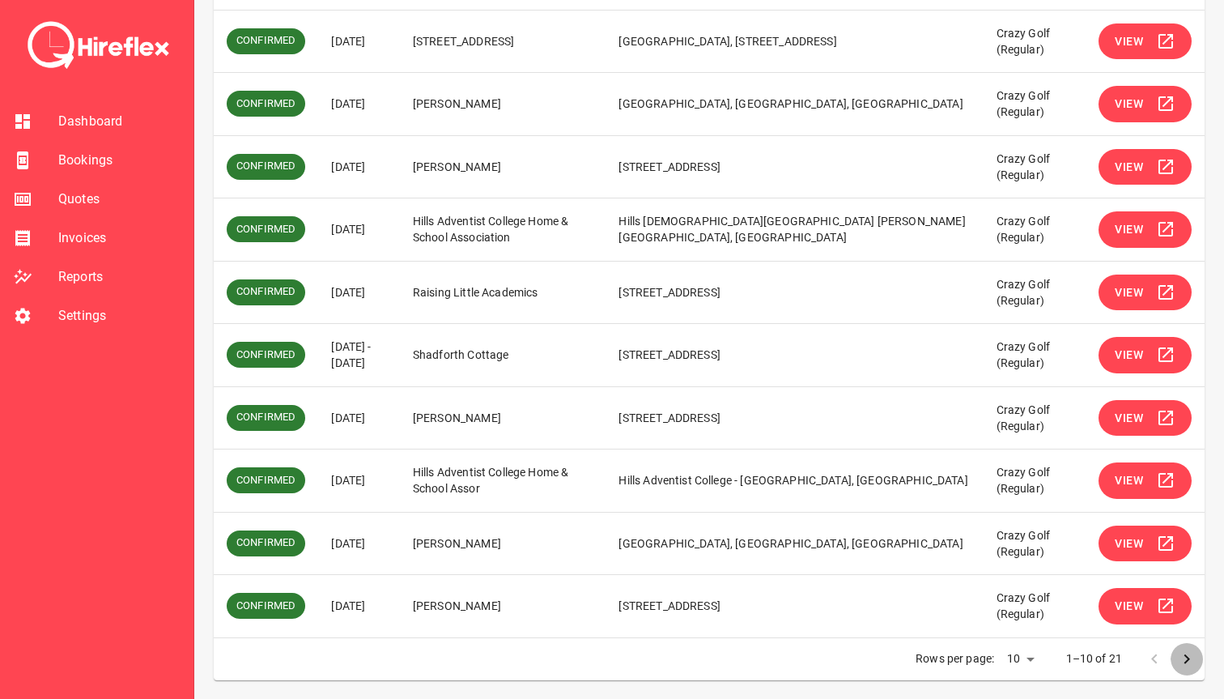
click at [1185, 661] on icon "Go to next page" at bounding box center [1188, 658] width 6 height 10
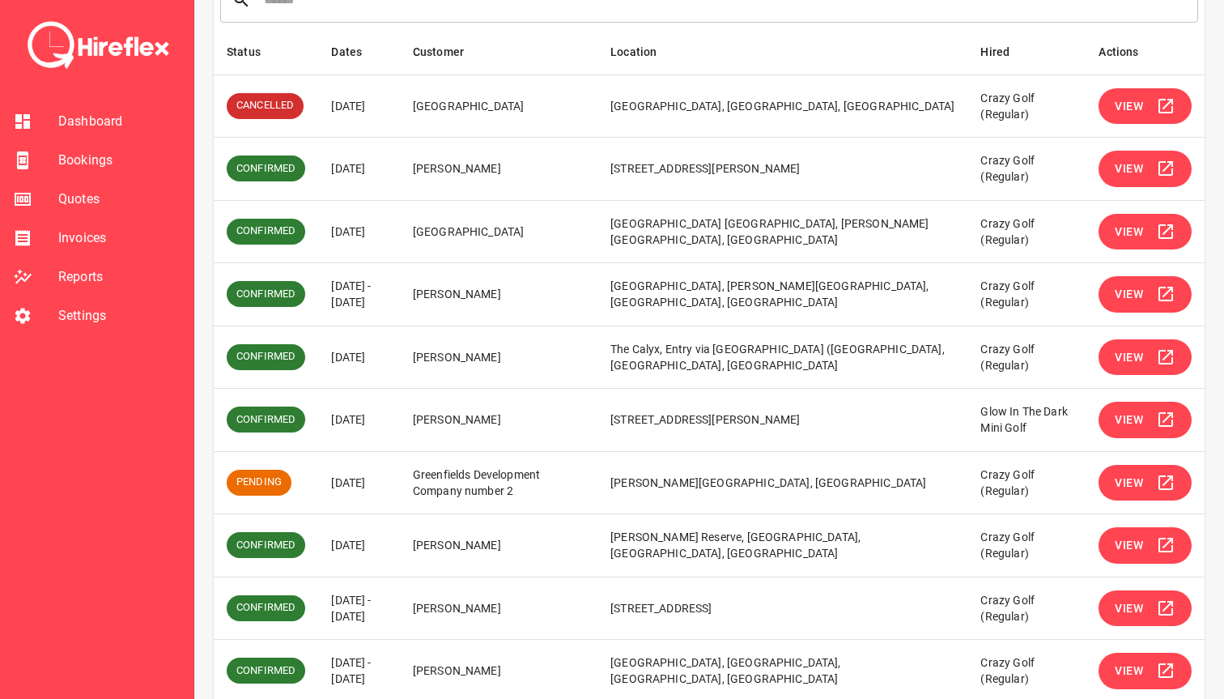
scroll to position [258, 0]
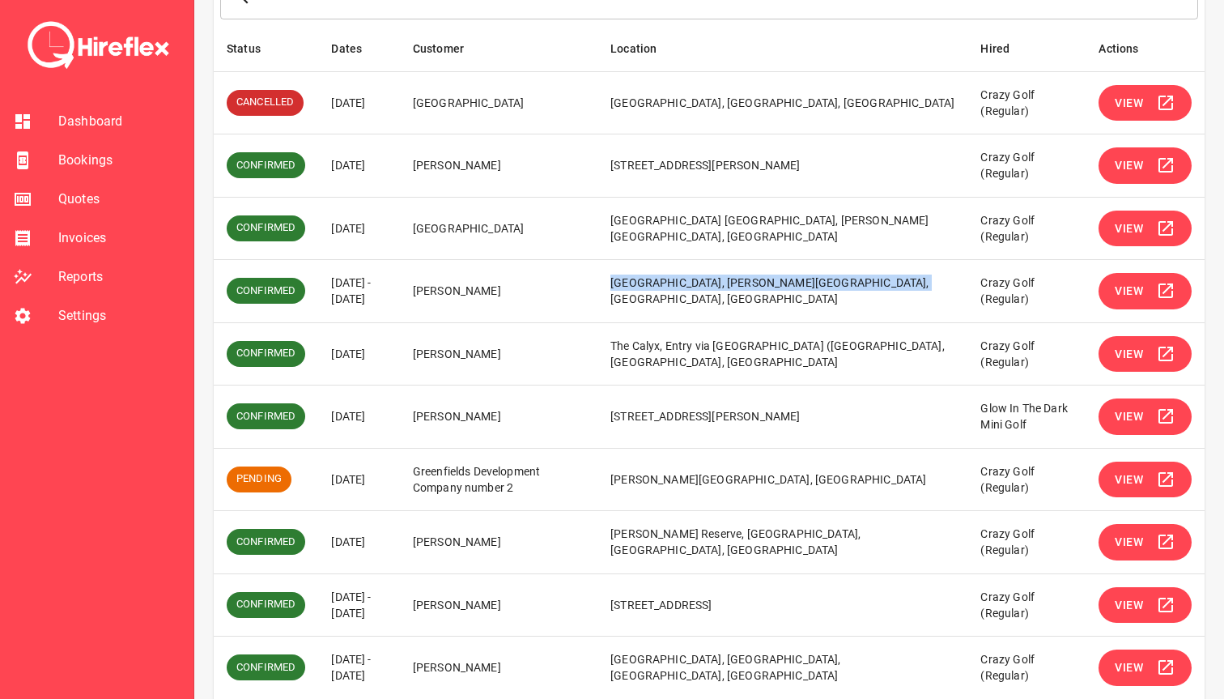
drag, startPoint x: 646, startPoint y: 286, endPoint x: 919, endPoint y: 287, distance: 272.9
click at [919, 287] on td "Hilton Sydney, George Street, Sydney NSW, Australia" at bounding box center [783, 291] width 370 height 63
click at [1138, 289] on span "View" at bounding box center [1129, 291] width 28 height 20
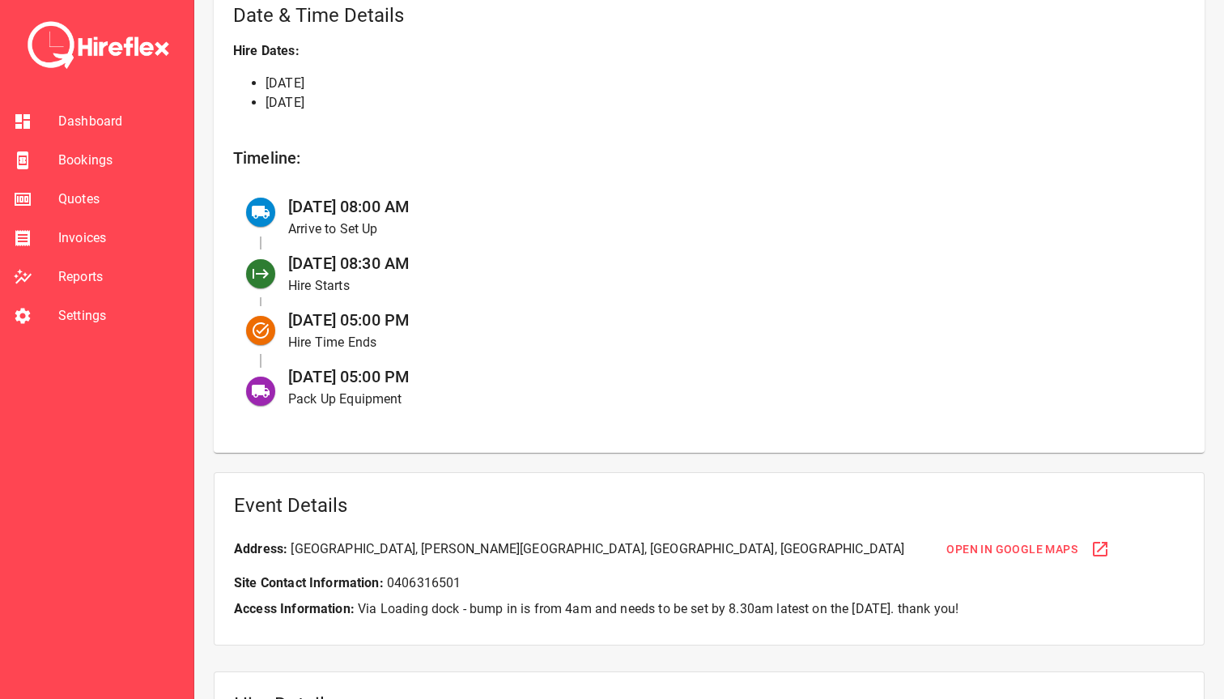
scroll to position [599, 0]
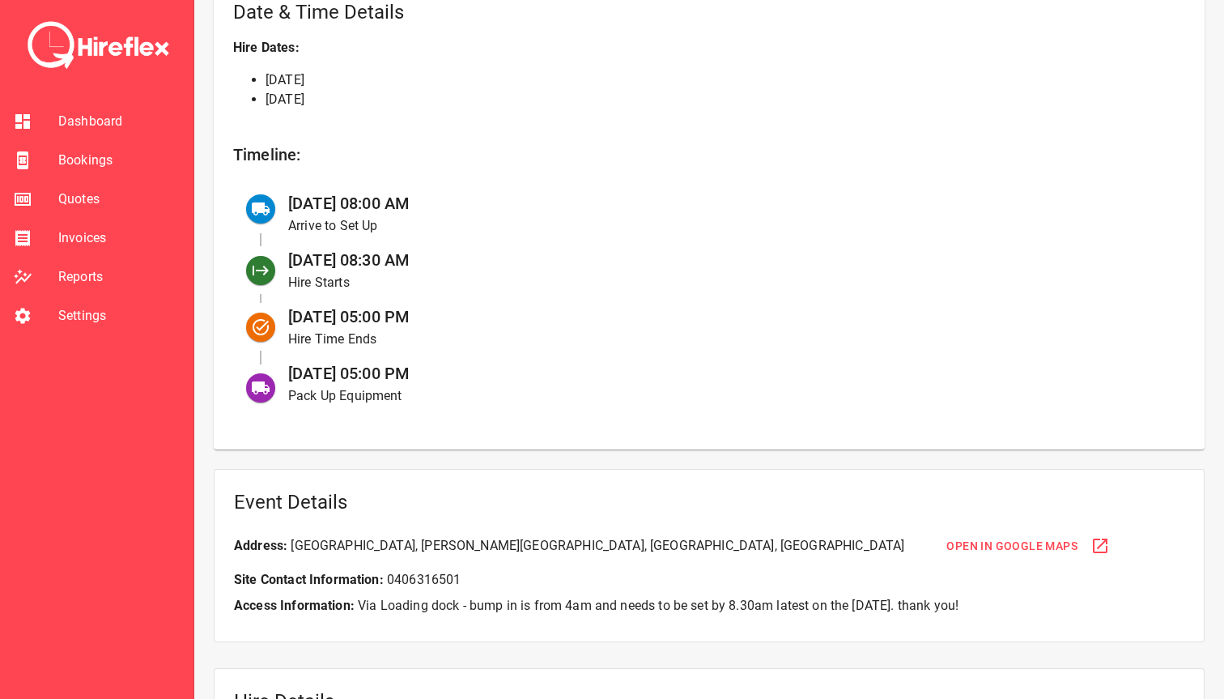
drag, startPoint x: 352, startPoint y: 370, endPoint x: 469, endPoint y: 370, distance: 116.6
click at [469, 370] on div "15 Sep at 05:00 PM Pack Up Equipment" at bounding box center [723, 383] width 897 height 57
drag, startPoint x: 409, startPoint y: 370, endPoint x: 361, endPoint y: 372, distance: 47.8
click at [361, 372] on div "15 Sep at 05:00 PM Pack Up Equipment" at bounding box center [723, 383] width 897 height 57
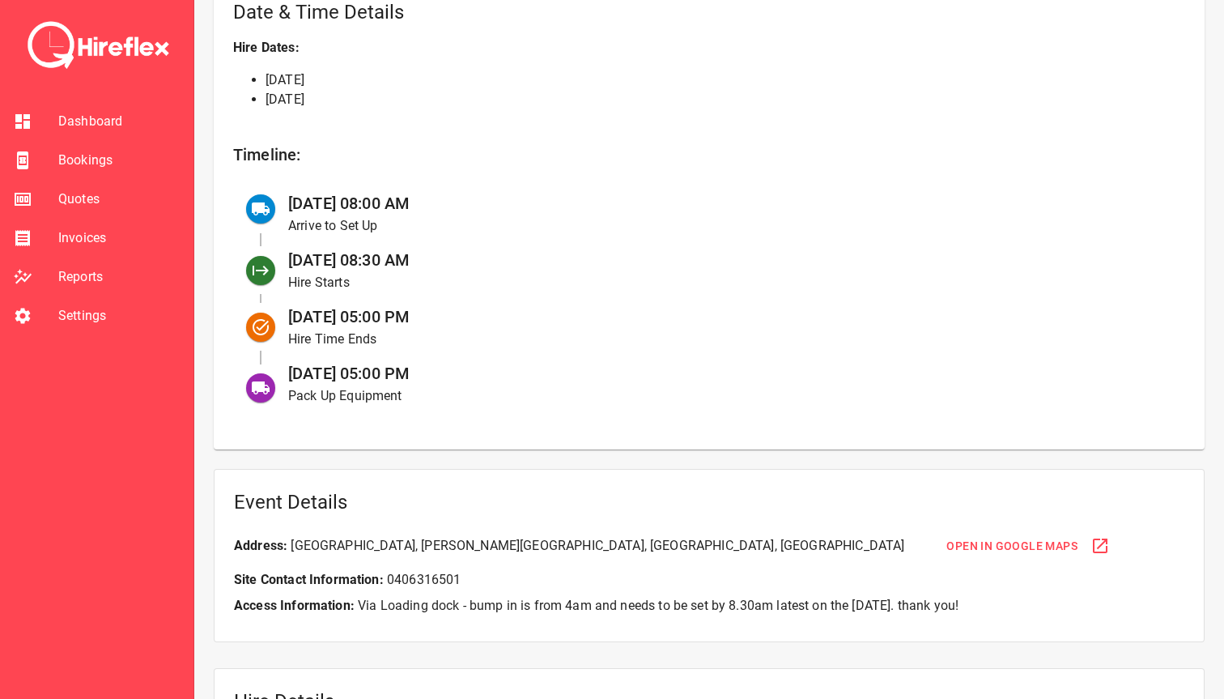
click at [361, 372] on span "15 Sep at 05:00 PM" at bounding box center [348, 373] width 121 height 19
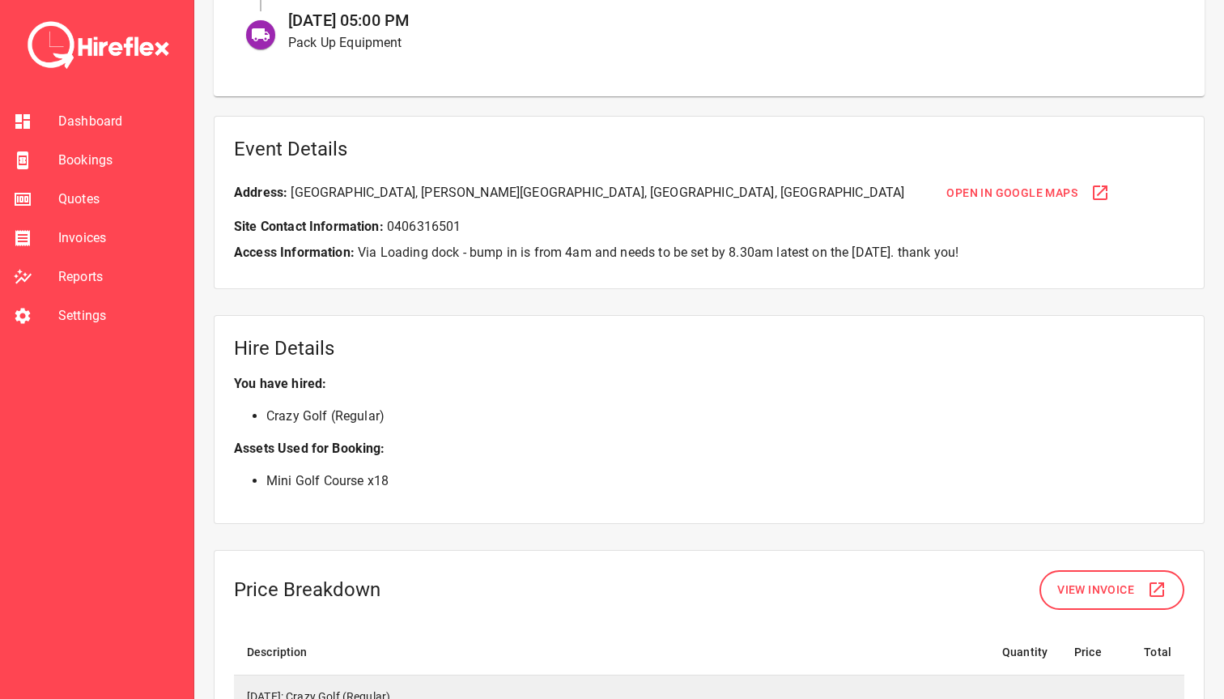
scroll to position [954, 0]
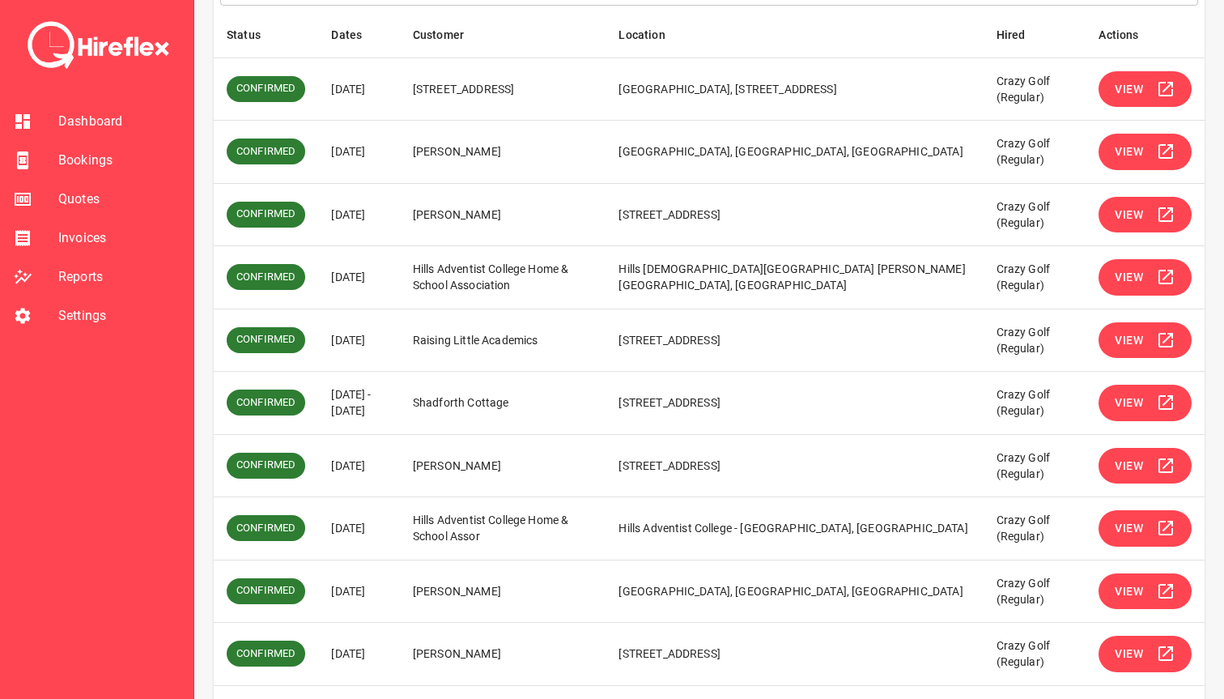
scroll to position [320, 0]
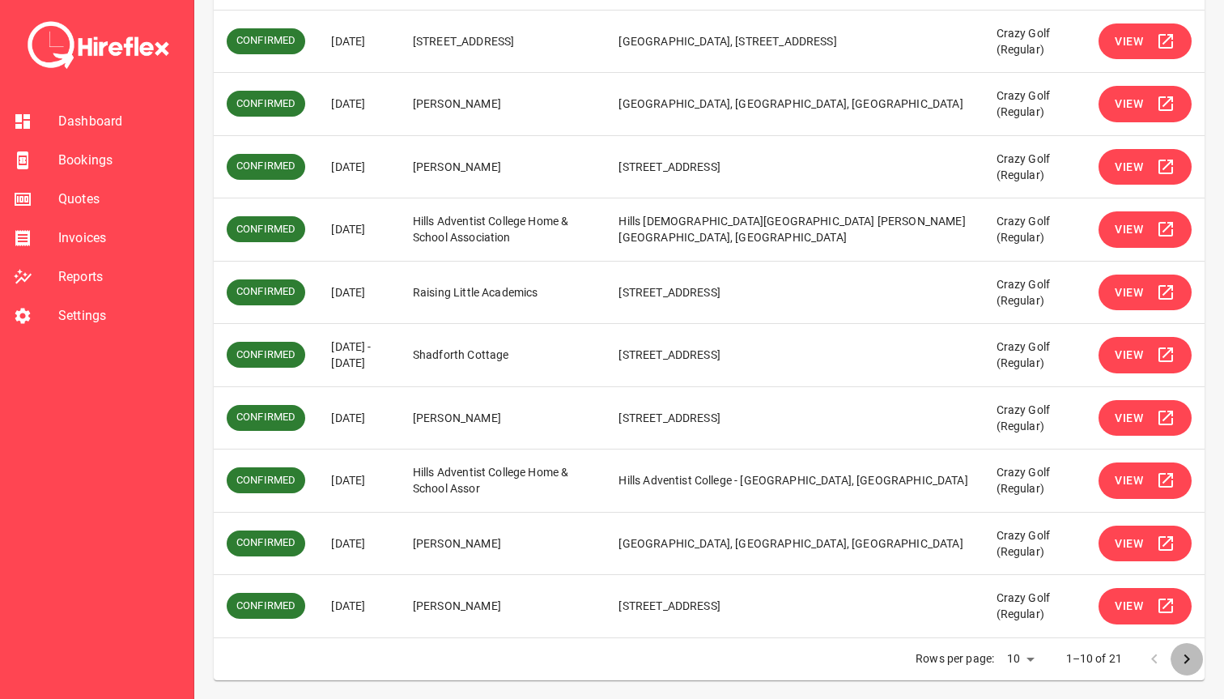
click at [1189, 659] on icon "Go to next page" at bounding box center [1186, 658] width 19 height 19
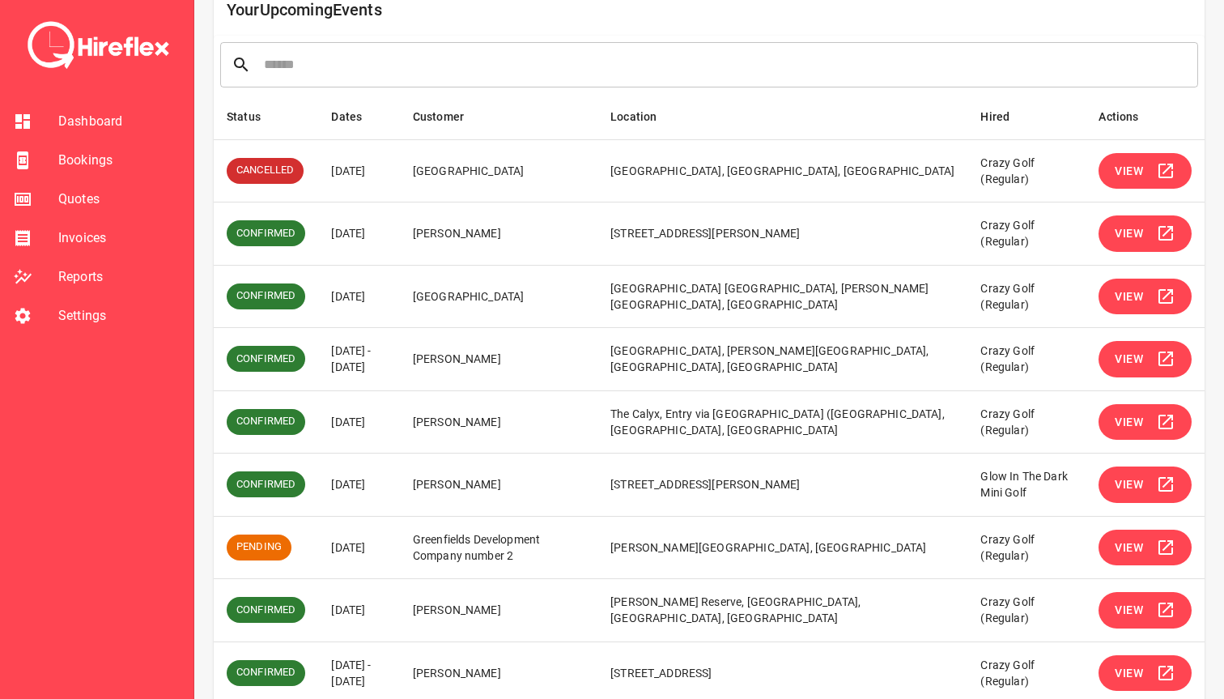
scroll to position [184, 0]
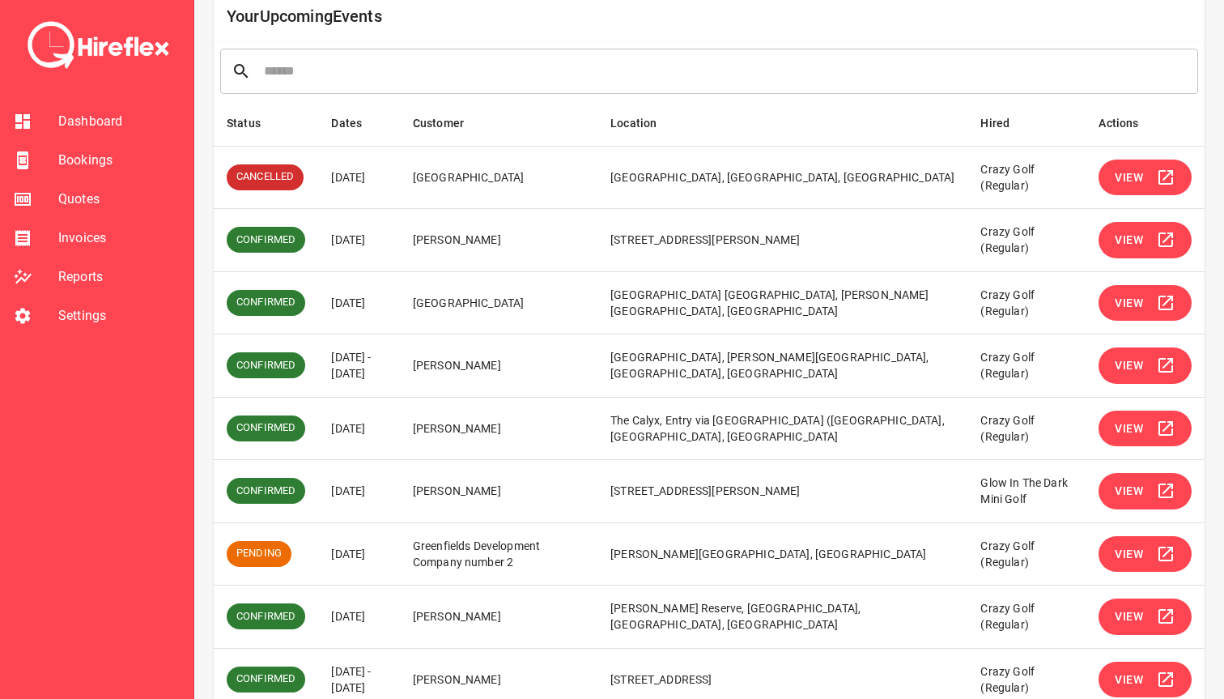
drag, startPoint x: 350, startPoint y: 302, endPoint x: 435, endPoint y: 302, distance: 85.0
click at [399, 302] on td "13 Sep 2025" at bounding box center [358, 302] width 81 height 63
drag, startPoint x: 702, startPoint y: 365, endPoint x: 823, endPoint y: 365, distance: 121.4
click at [823, 365] on td "Hilton Sydney, George Street, Sydney NSW, Australia" at bounding box center [783, 365] width 370 height 63
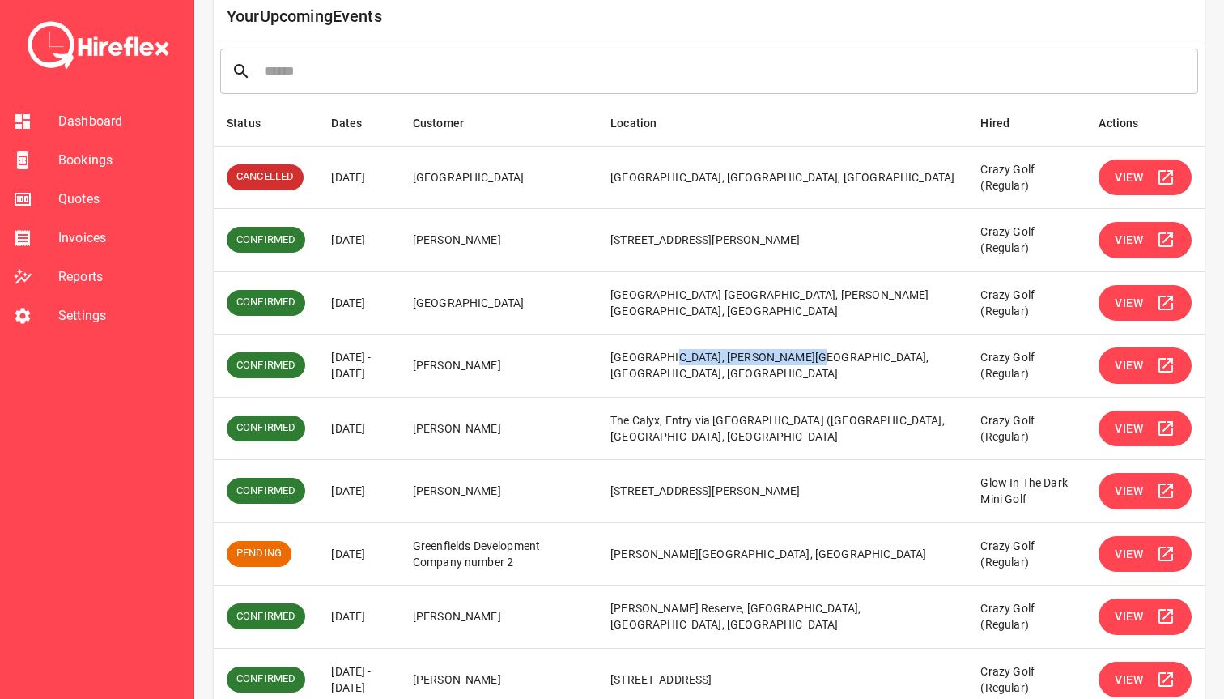
click at [823, 365] on td "Hilton Sydney, George Street, Sydney NSW, Australia" at bounding box center [783, 365] width 370 height 63
click at [1134, 362] on span "View" at bounding box center [1129, 365] width 28 height 20
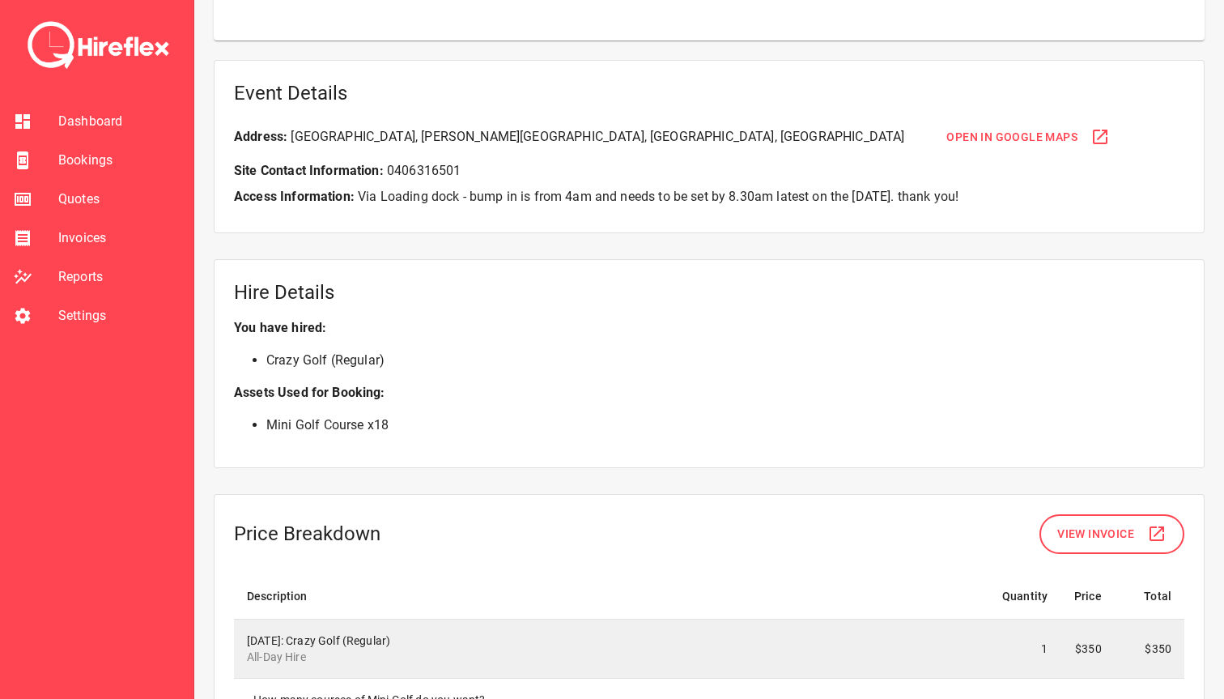
scroll to position [1015, 0]
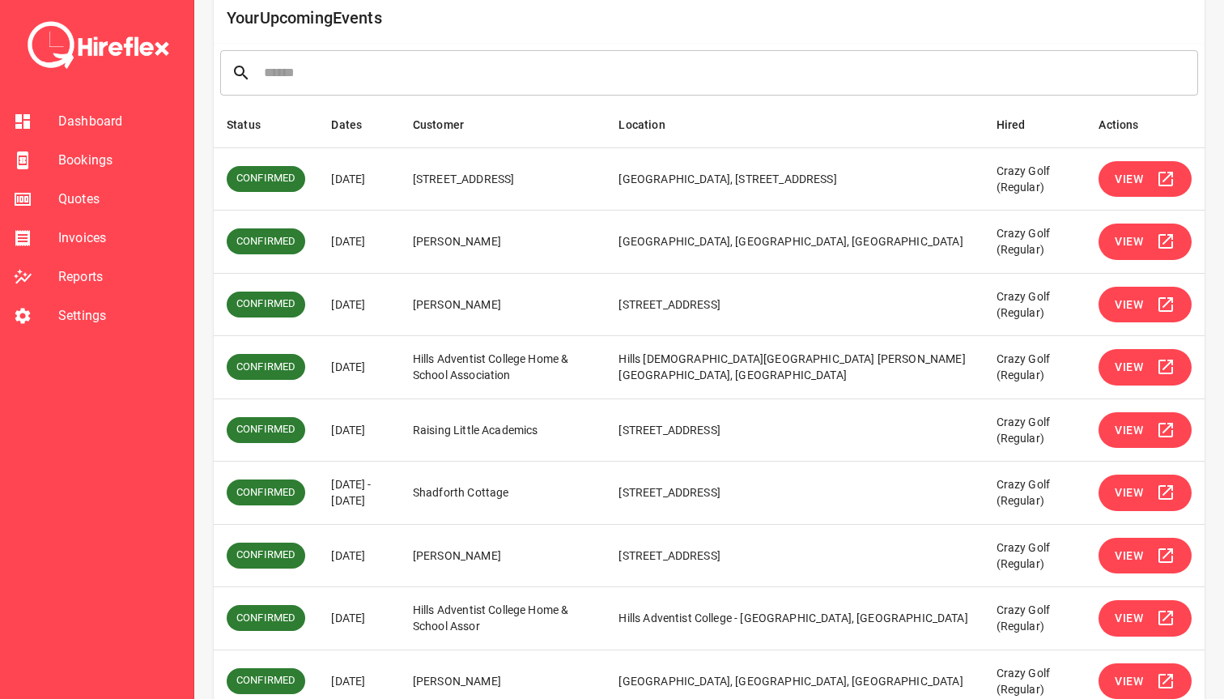
scroll to position [320, 0]
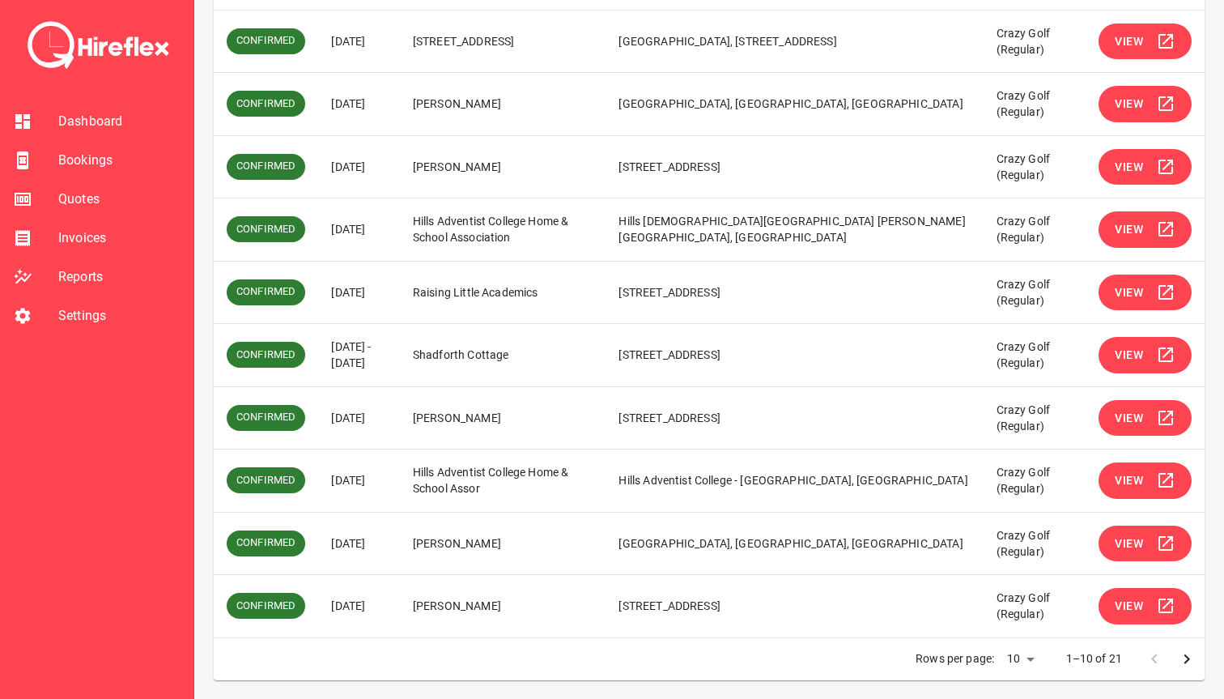
click at [1180, 657] on icon "Go to next page" at bounding box center [1186, 658] width 19 height 19
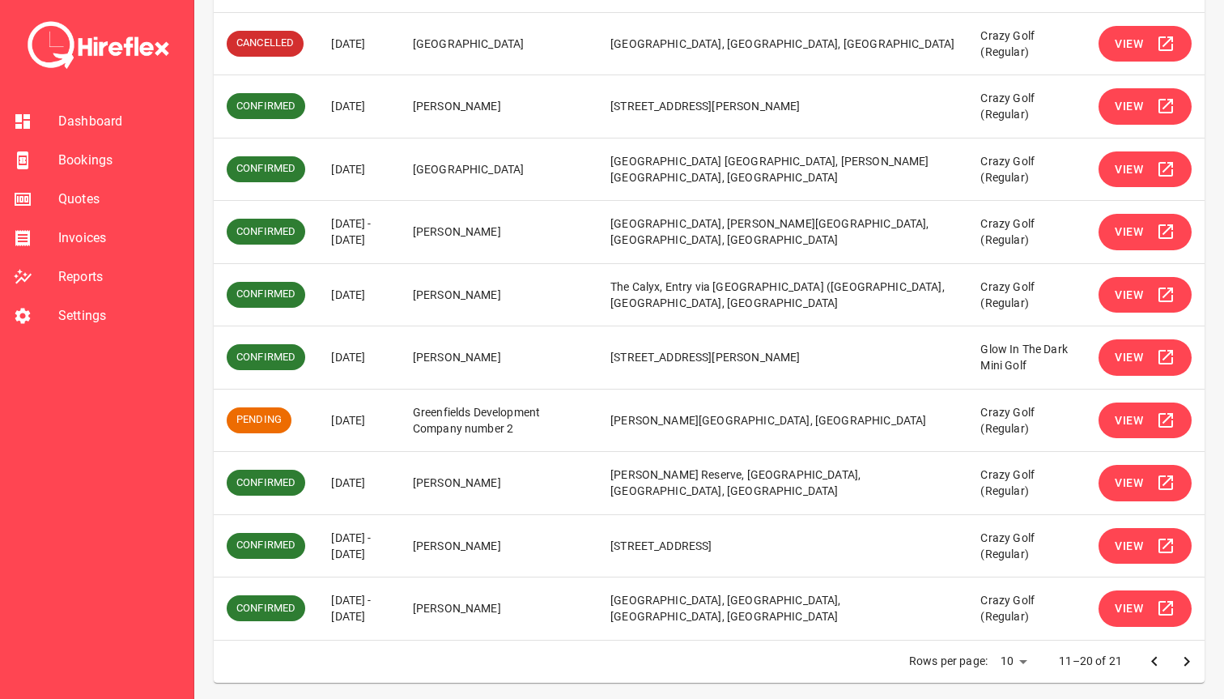
scroll to position [313, 0]
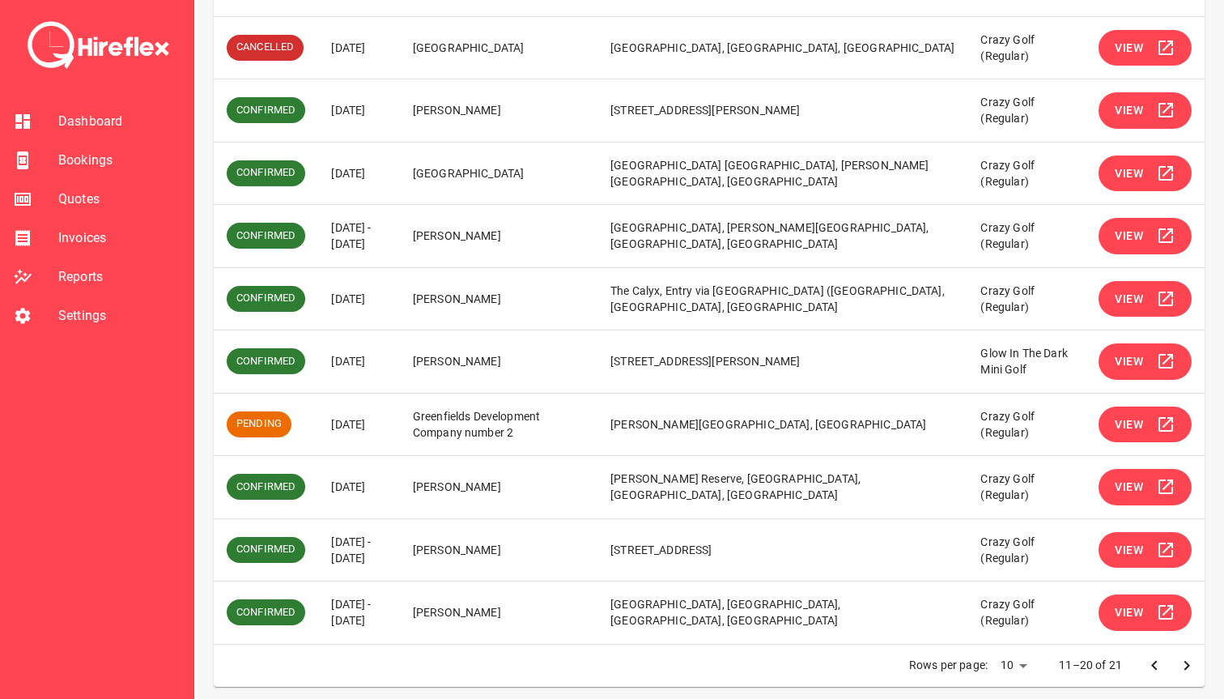
click at [1145, 291] on button "View" at bounding box center [1145, 299] width 93 height 36
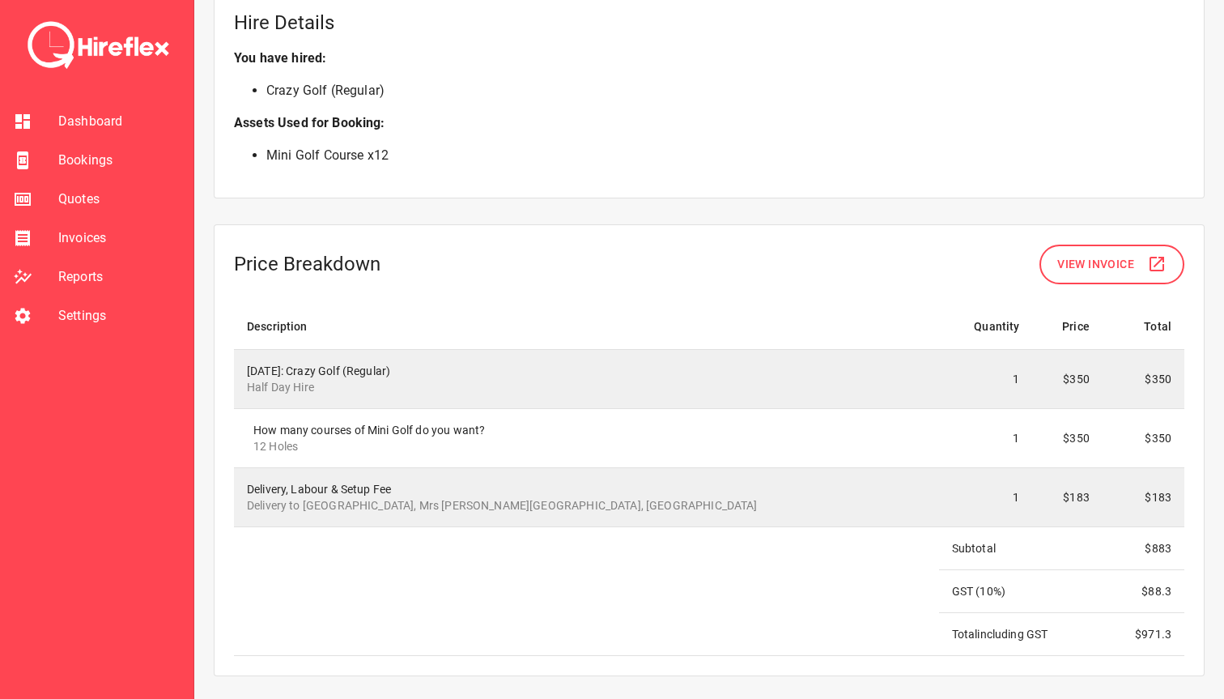
scroll to position [1322, 0]
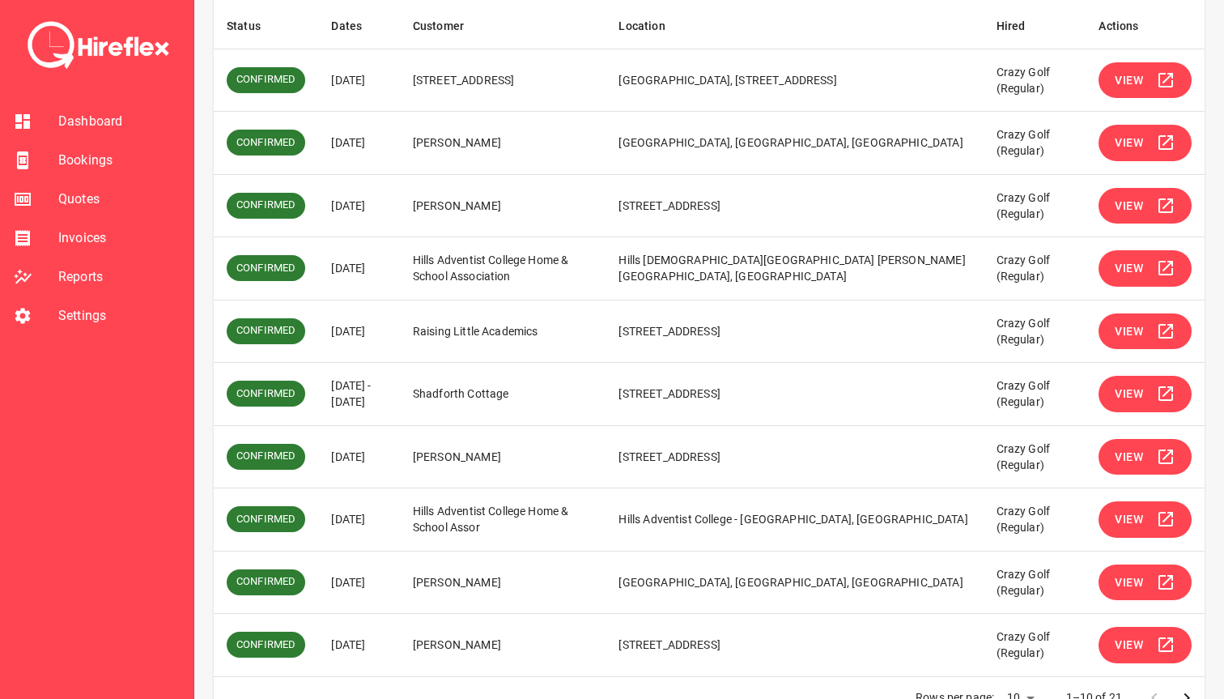
scroll to position [320, 0]
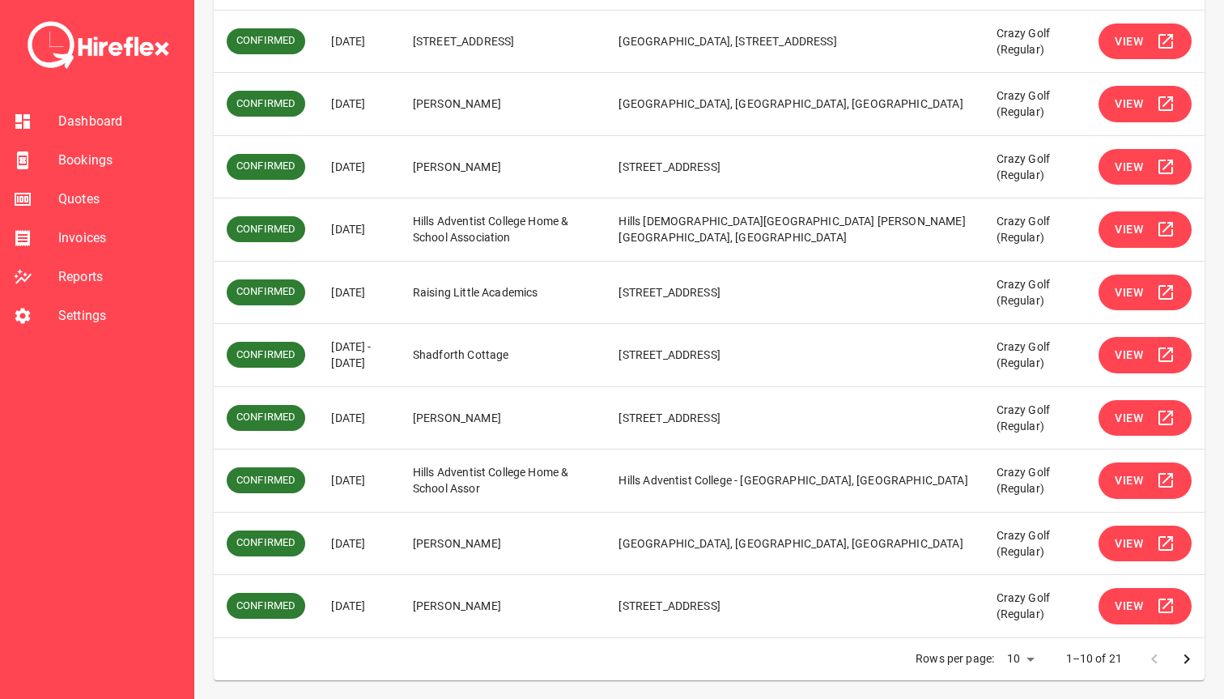
click at [1184, 665] on icon "Go to next page" at bounding box center [1186, 658] width 19 height 19
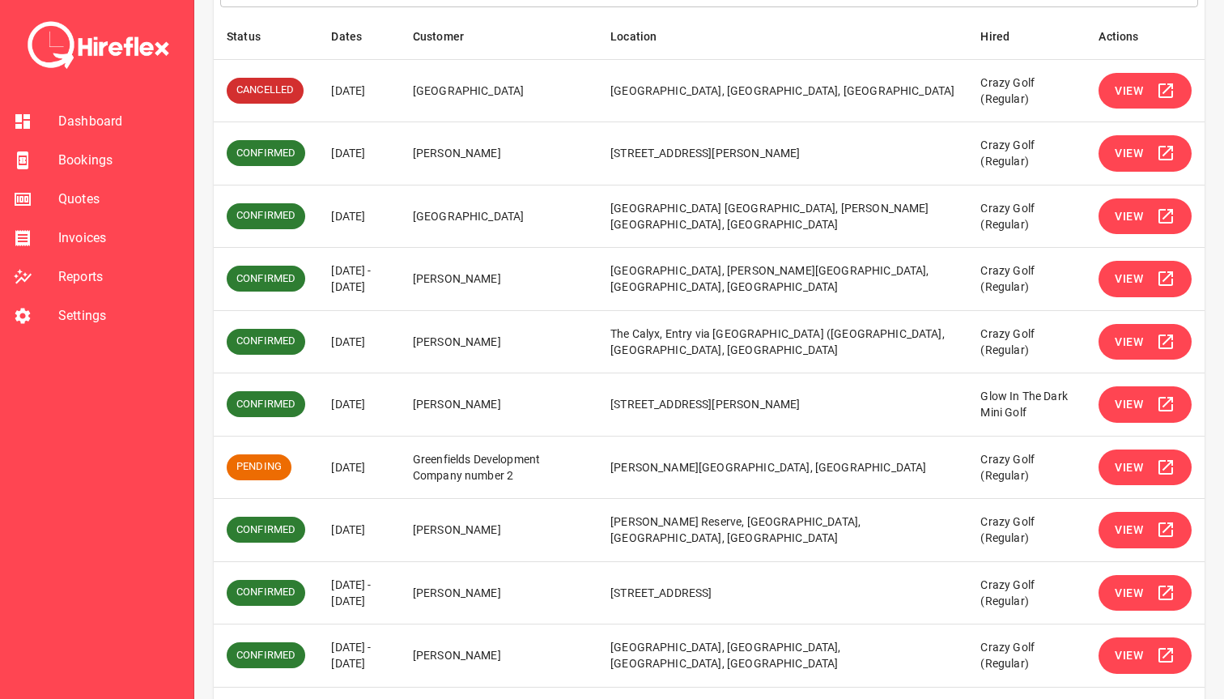
scroll to position [264, 0]
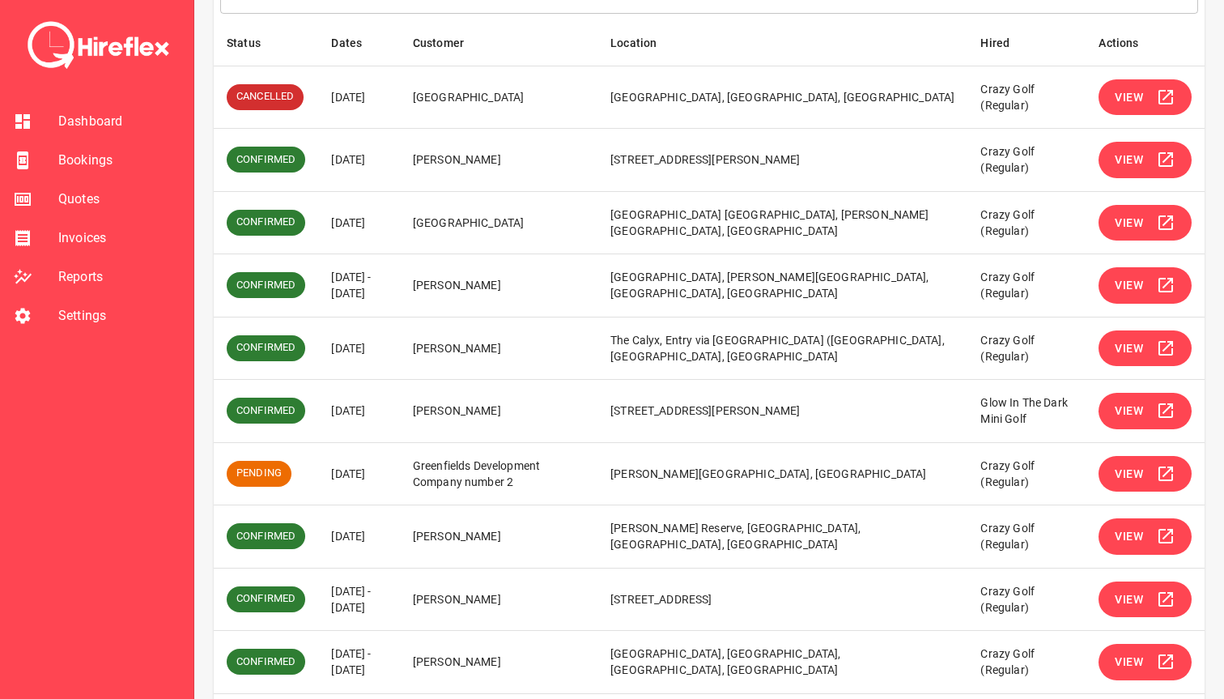
click at [1131, 291] on span "View" at bounding box center [1129, 285] width 28 height 20
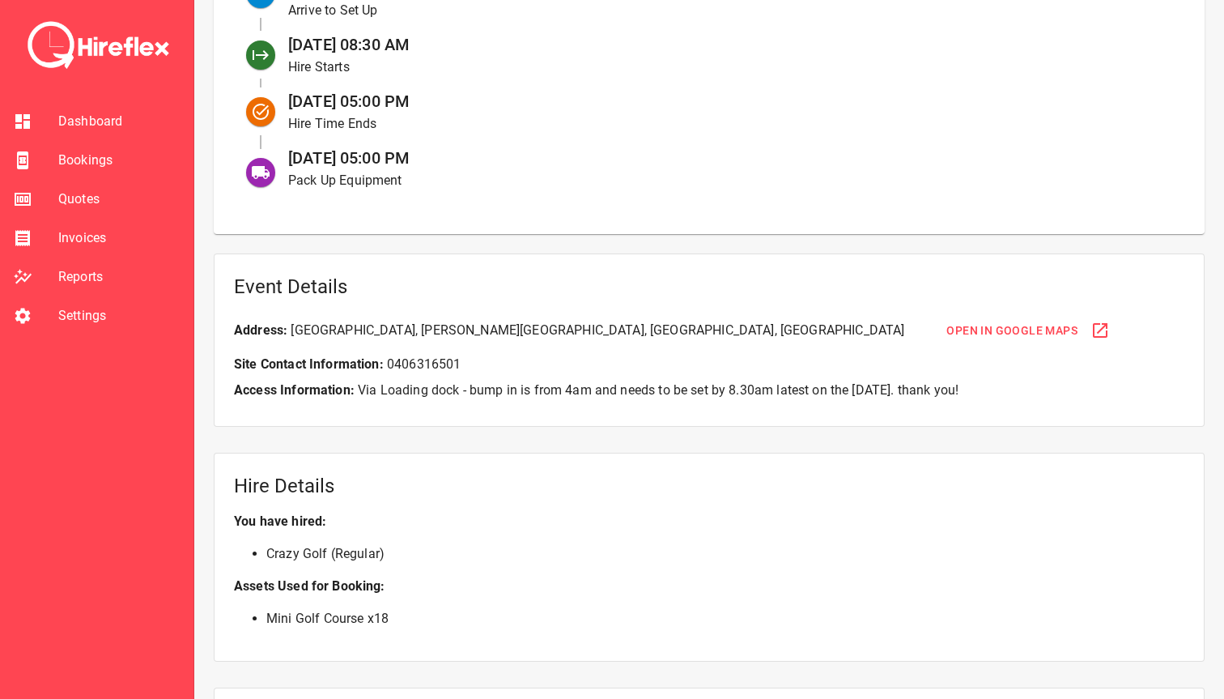
scroll to position [802, 0]
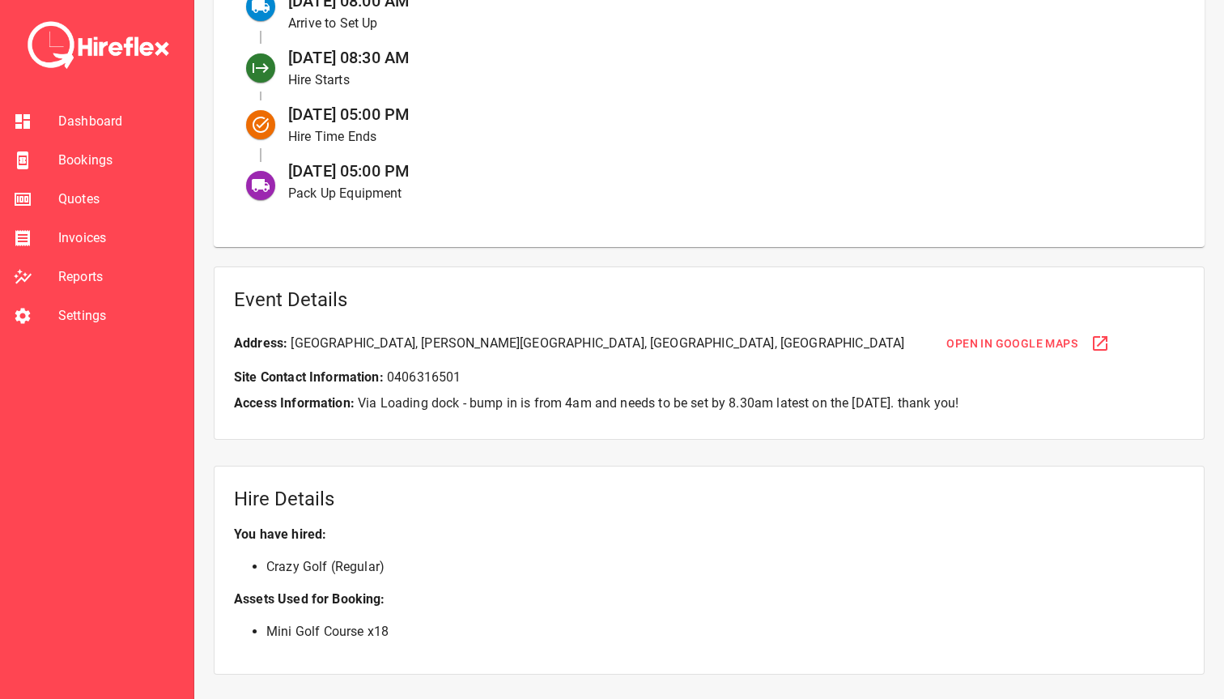
drag, startPoint x: 466, startPoint y: 401, endPoint x: 1030, endPoint y: 401, distance: 563.5
click at [1030, 401] on p "Access Information: Via Loading dock - bump in is from 4am and needs to be set …" at bounding box center [709, 402] width 951 height 19
drag, startPoint x: 1038, startPoint y: 401, endPoint x: 467, endPoint y: 402, distance: 570.8
click at [468, 402] on p "Access Information: Via Loading dock - bump in is from 4am and needs to be set …" at bounding box center [709, 402] width 951 height 19
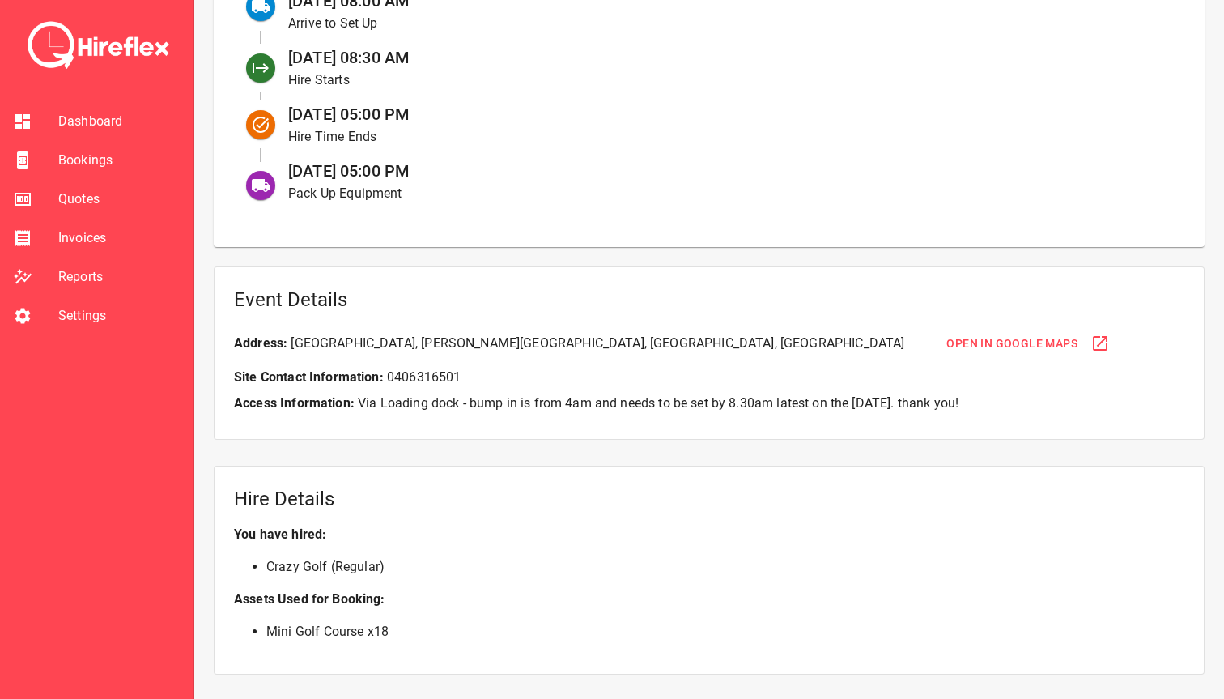
click at [467, 402] on p "Access Information: Via Loading dock - bump in is from 4am and needs to be set …" at bounding box center [709, 402] width 951 height 19
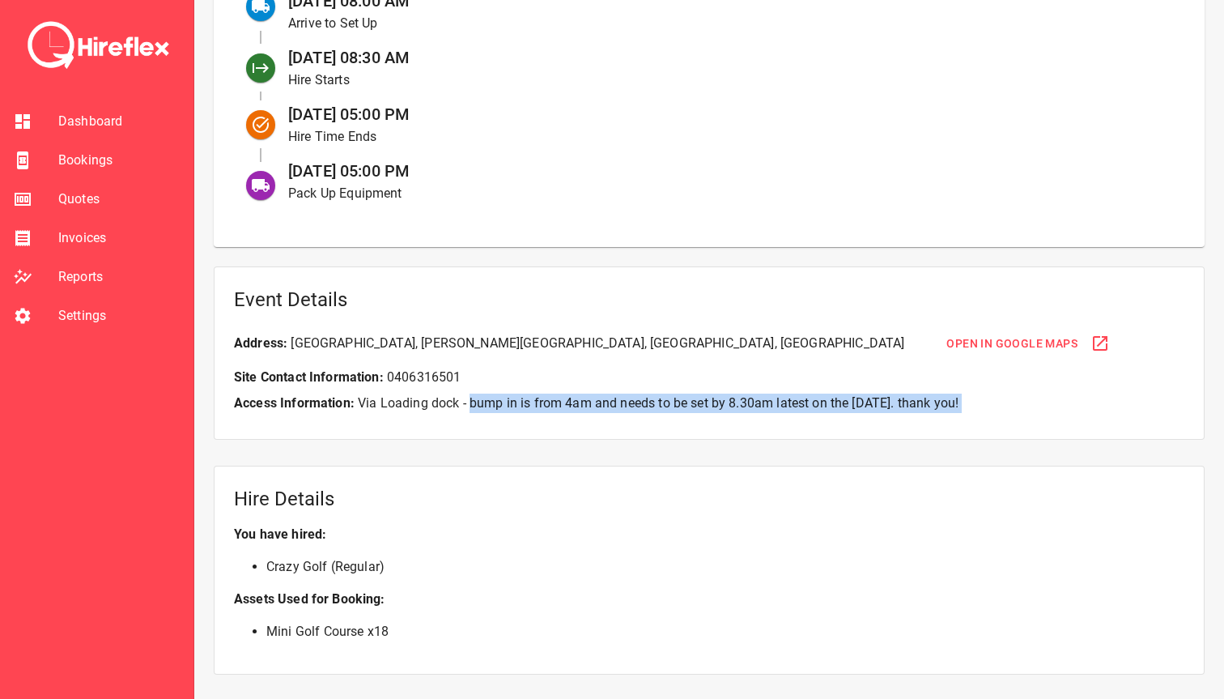
drag, startPoint x: 467, startPoint y: 402, endPoint x: 1032, endPoint y: 407, distance: 564.4
click at [1032, 407] on p "Access Information: Via Loading dock - bump in is from 4am and needs to be set …" at bounding box center [709, 402] width 951 height 19
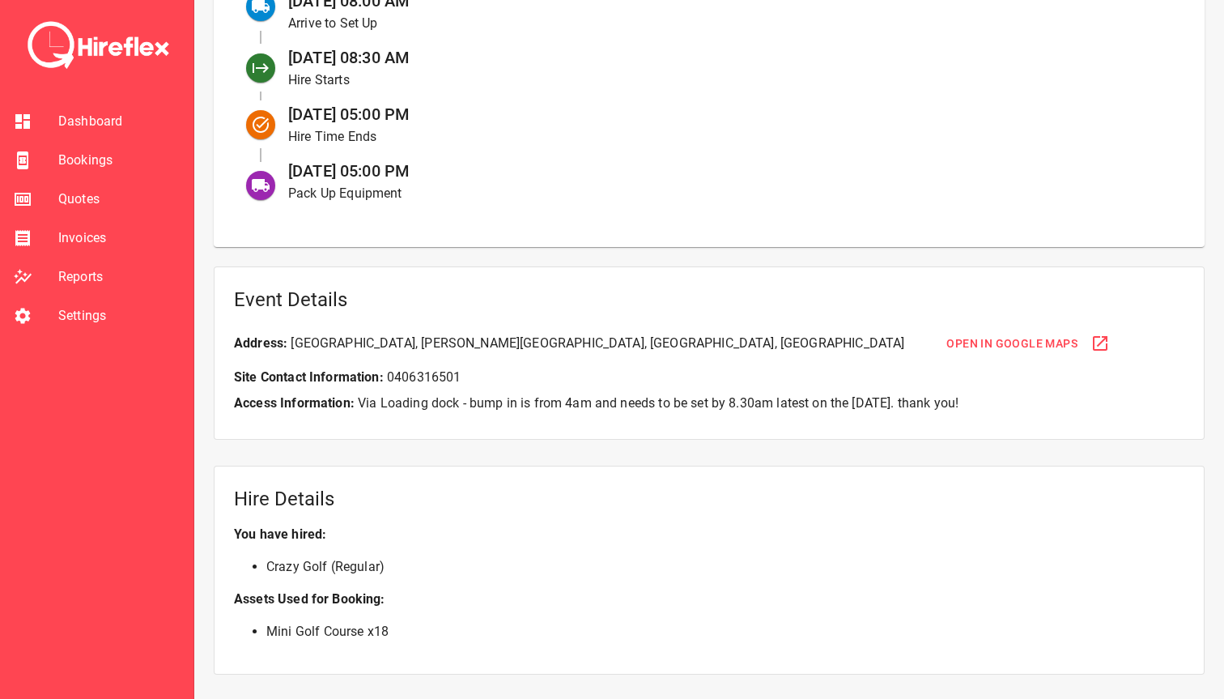
drag, startPoint x: 1040, startPoint y: 396, endPoint x: 466, endPoint y: 400, distance: 574.9
click at [466, 400] on p "Access Information: Via Loading dock - bump in is from 4am and needs to be set …" at bounding box center [709, 402] width 951 height 19
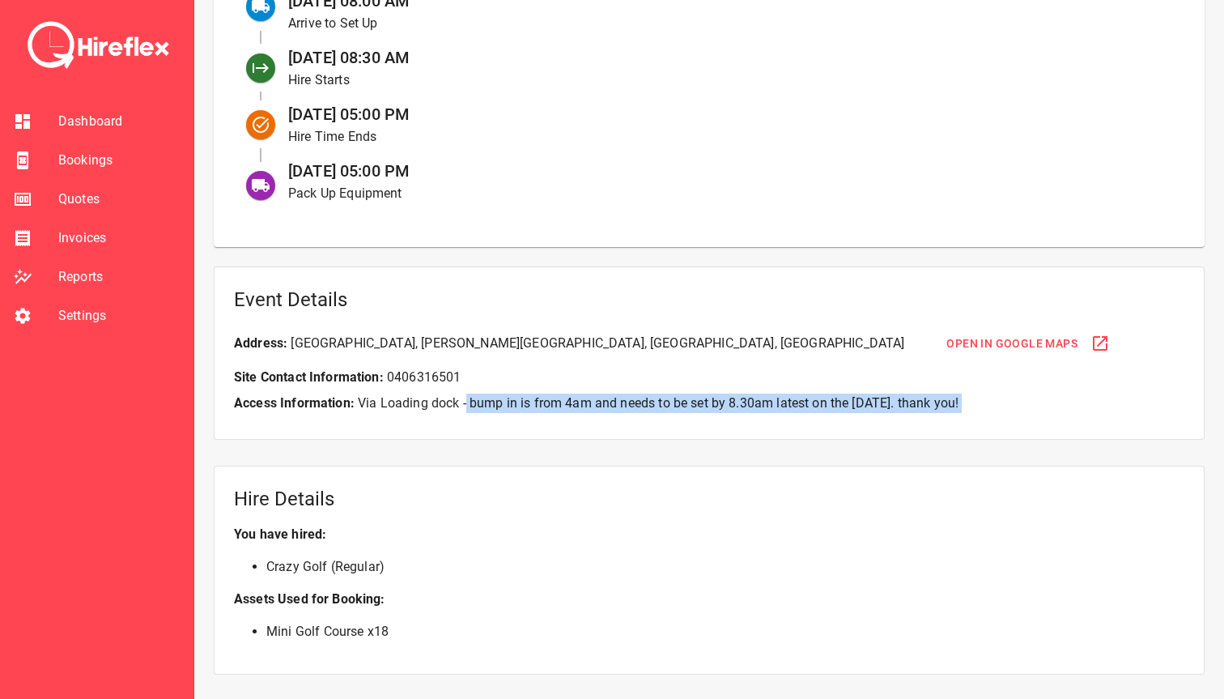
drag, startPoint x: 466, startPoint y: 400, endPoint x: 1053, endPoint y: 402, distance: 587.0
click at [1053, 402] on p "Access Information: Via Loading dock - bump in is from 4am and needs to be set …" at bounding box center [709, 402] width 951 height 19
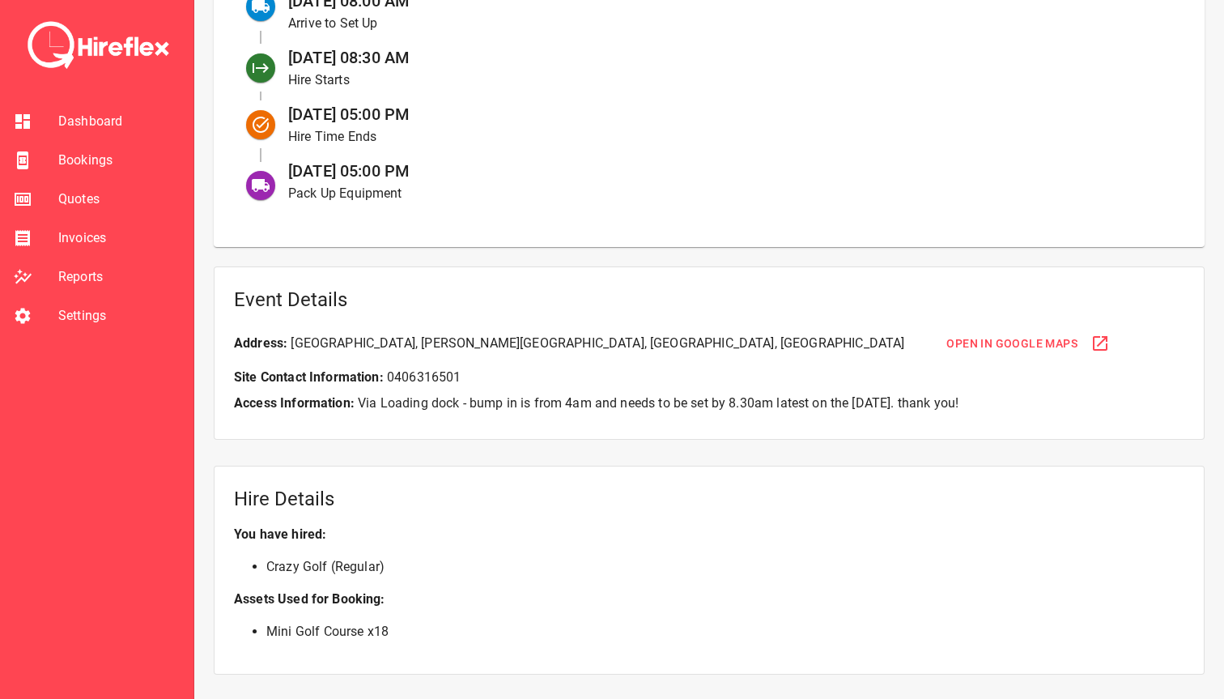
drag, startPoint x: 1091, startPoint y: 402, endPoint x: 467, endPoint y: 402, distance: 624.2
click at [467, 402] on p "Access Information: Via Loading dock - bump in is from 4am and needs to be set …" at bounding box center [709, 402] width 951 height 19
click at [468, 398] on p "Access Information: Via Loading dock - bump in is from 4am and needs to be set …" at bounding box center [709, 402] width 951 height 19
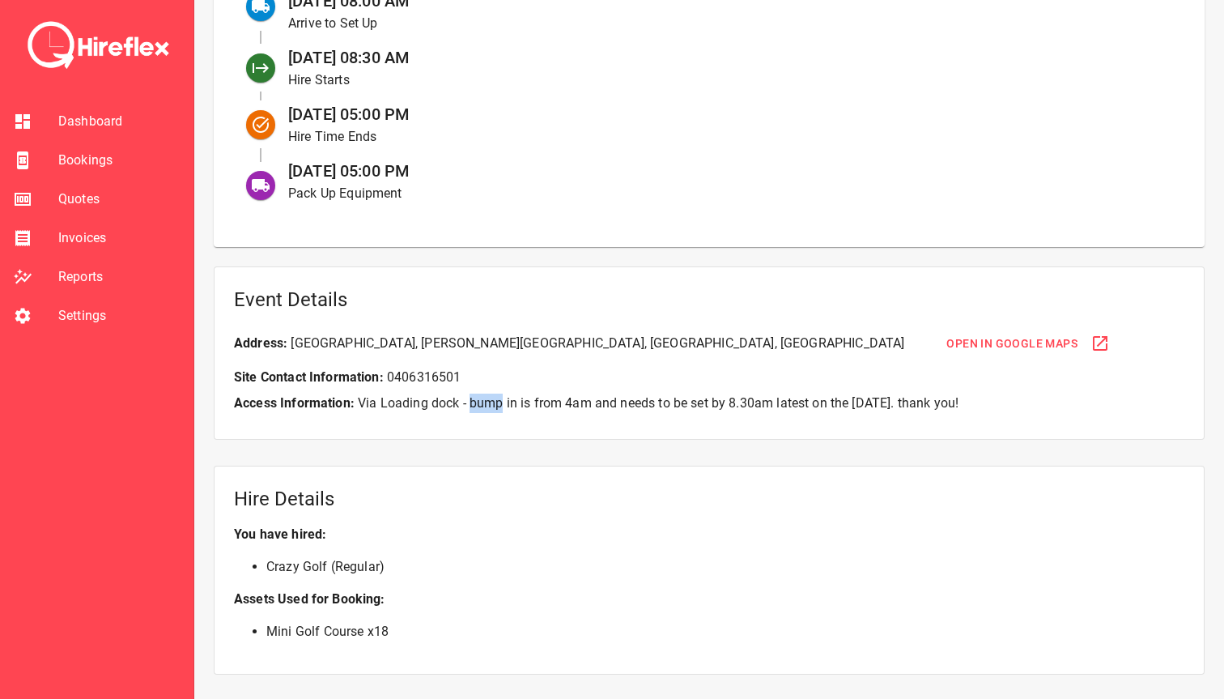
click at [468, 398] on p "Access Information: Via Loading dock - bump in is from 4am and needs to be set …" at bounding box center [709, 402] width 951 height 19
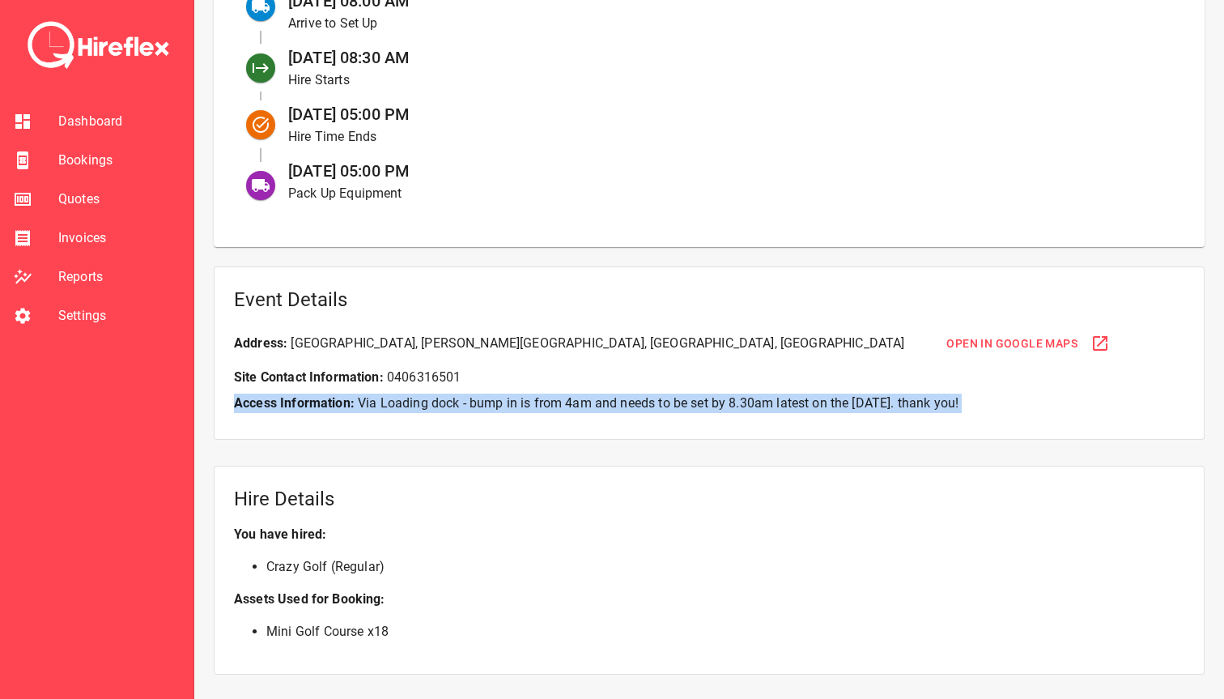
click at [468, 398] on p "Access Information: Via Loading dock - bump in is from 4am and needs to be set …" at bounding box center [709, 402] width 951 height 19
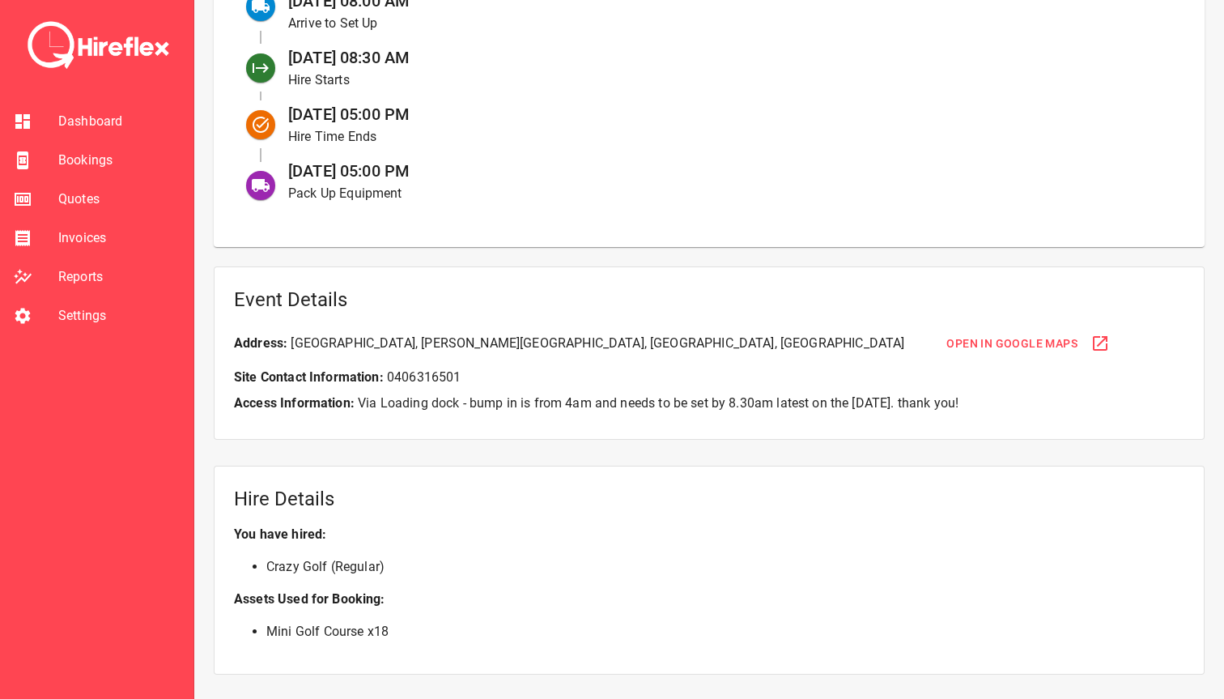
click at [504, 398] on p "Access Information: Via Loading dock - bump in is from 4am and needs to be set …" at bounding box center [709, 402] width 951 height 19
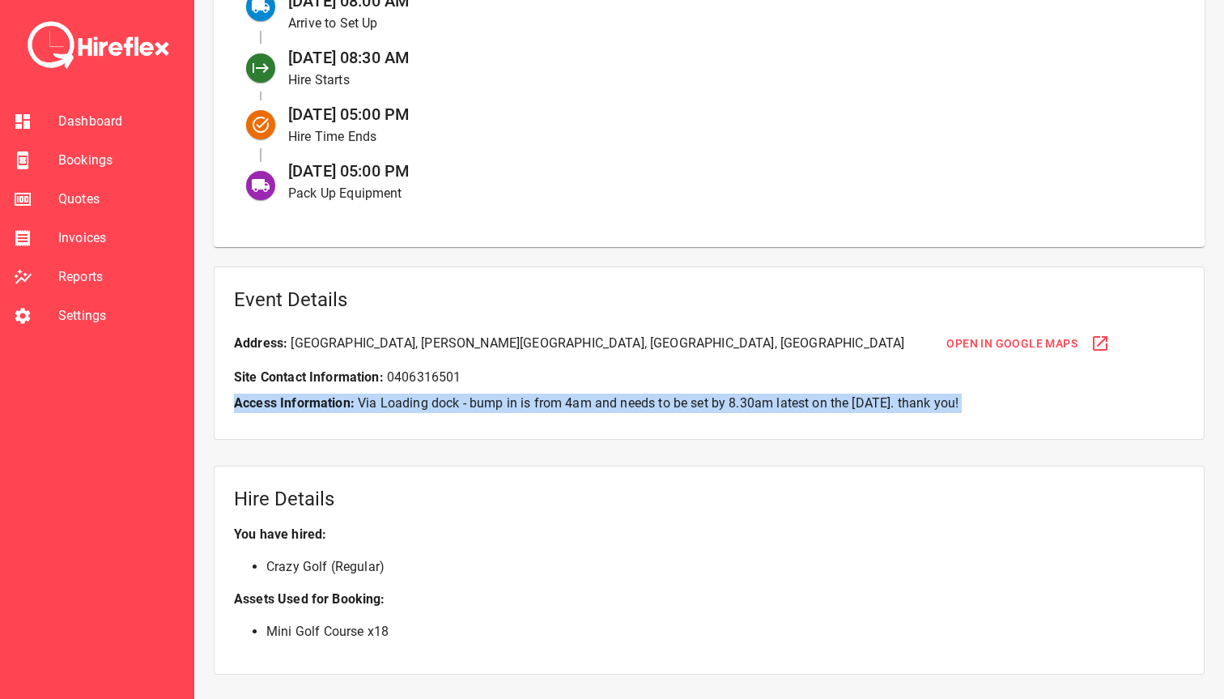
click at [504, 398] on p "Access Information: Via Loading dock - bump in is from 4am and needs to be set …" at bounding box center [709, 402] width 951 height 19
click at [504, 397] on p "Access Information: Via Loading dock - bump in is from 4am and needs to be set …" at bounding box center [709, 402] width 951 height 19
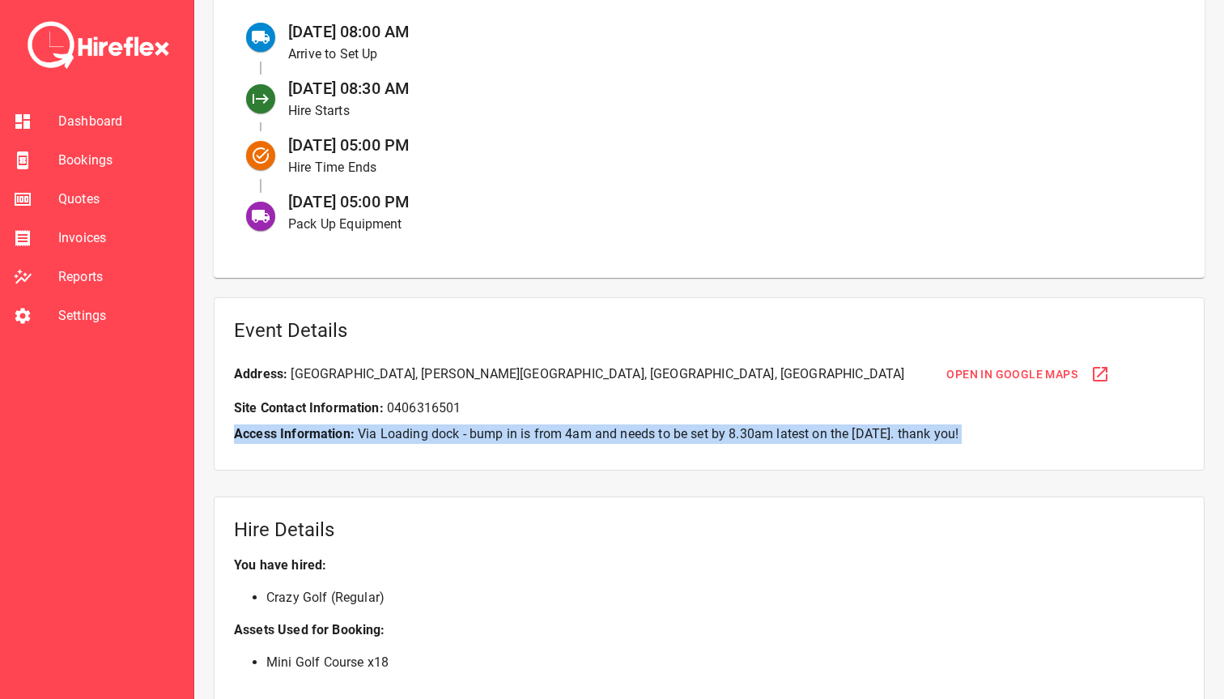
scroll to position [769, 0]
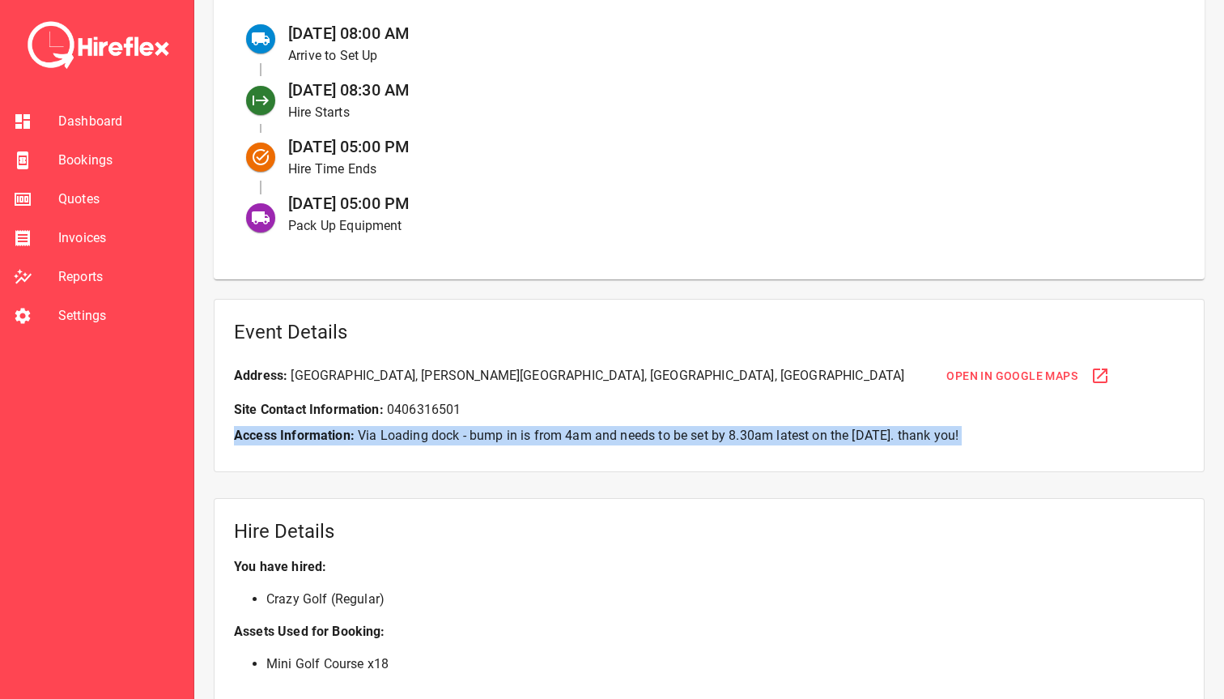
click at [506, 431] on p "Access Information: Via Loading dock - bump in is from 4am and needs to be set …" at bounding box center [709, 435] width 951 height 19
drag, startPoint x: 471, startPoint y: 437, endPoint x: 1049, endPoint y: 439, distance: 577.3
click at [1049, 439] on p "Access Information: Via Loading dock - bump in is from 4am and needs to be set …" at bounding box center [709, 435] width 951 height 19
drag, startPoint x: 1057, startPoint y: 436, endPoint x: 359, endPoint y: 436, distance: 698.7
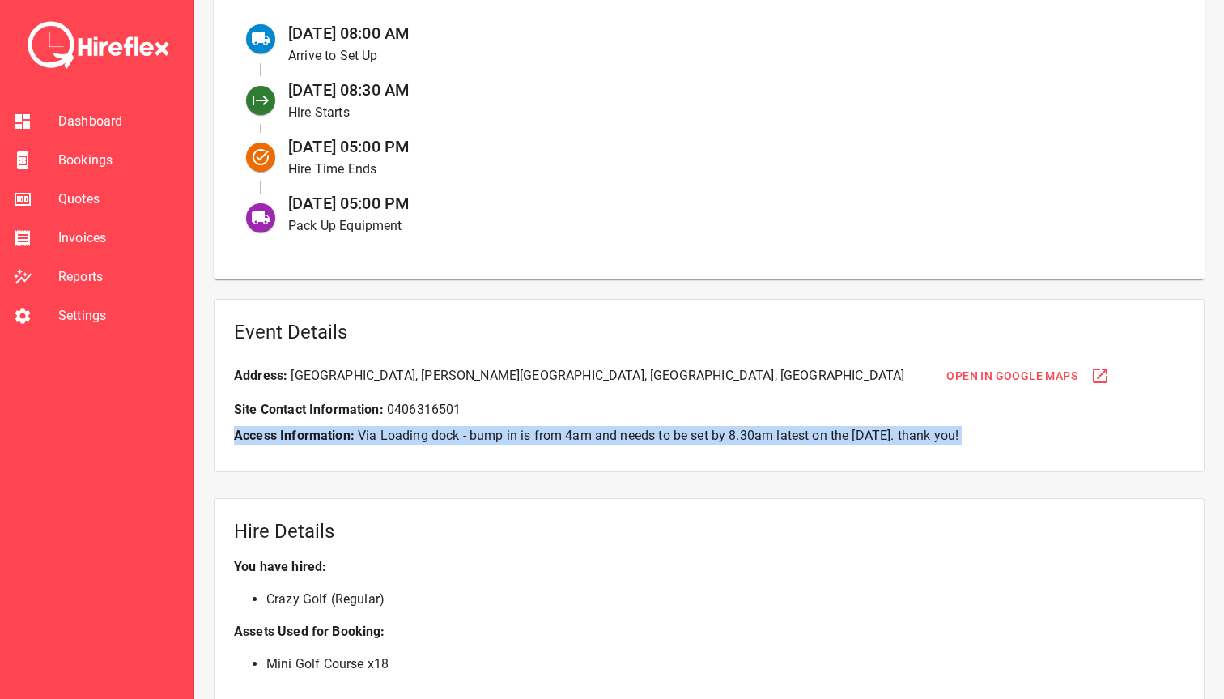
click at [359, 436] on p "Access Information: Via Loading dock - bump in is from 4am and needs to be set …" at bounding box center [709, 435] width 951 height 19
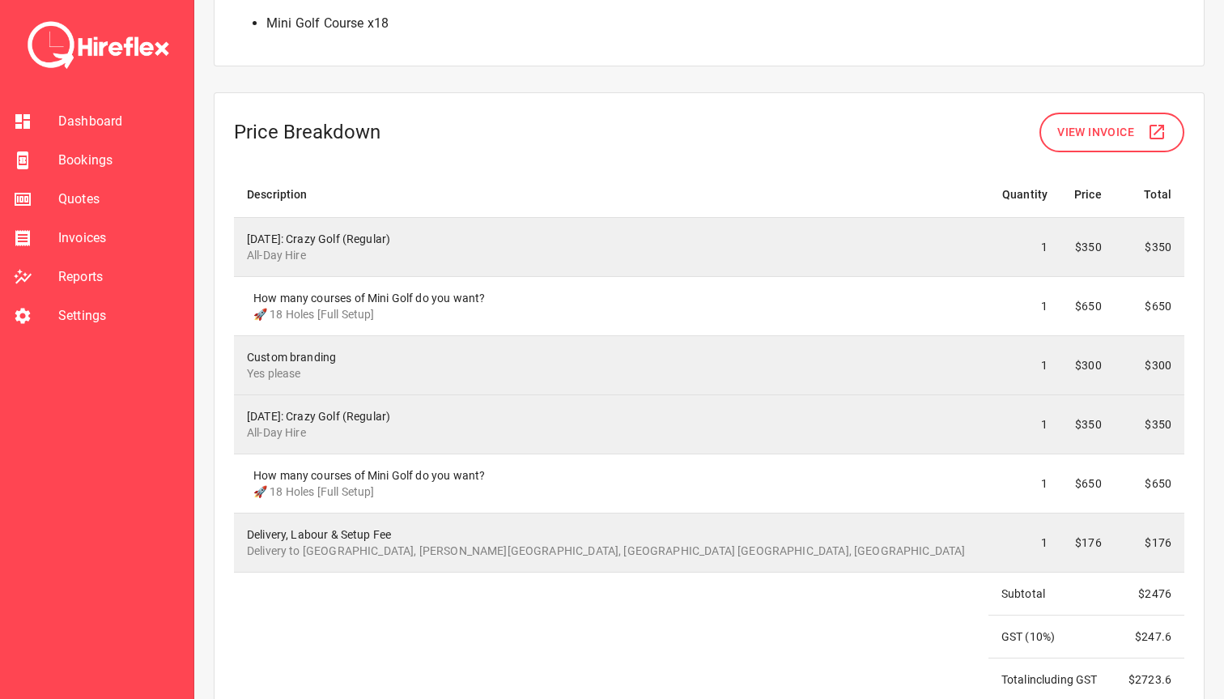
scroll to position [1422, 0]
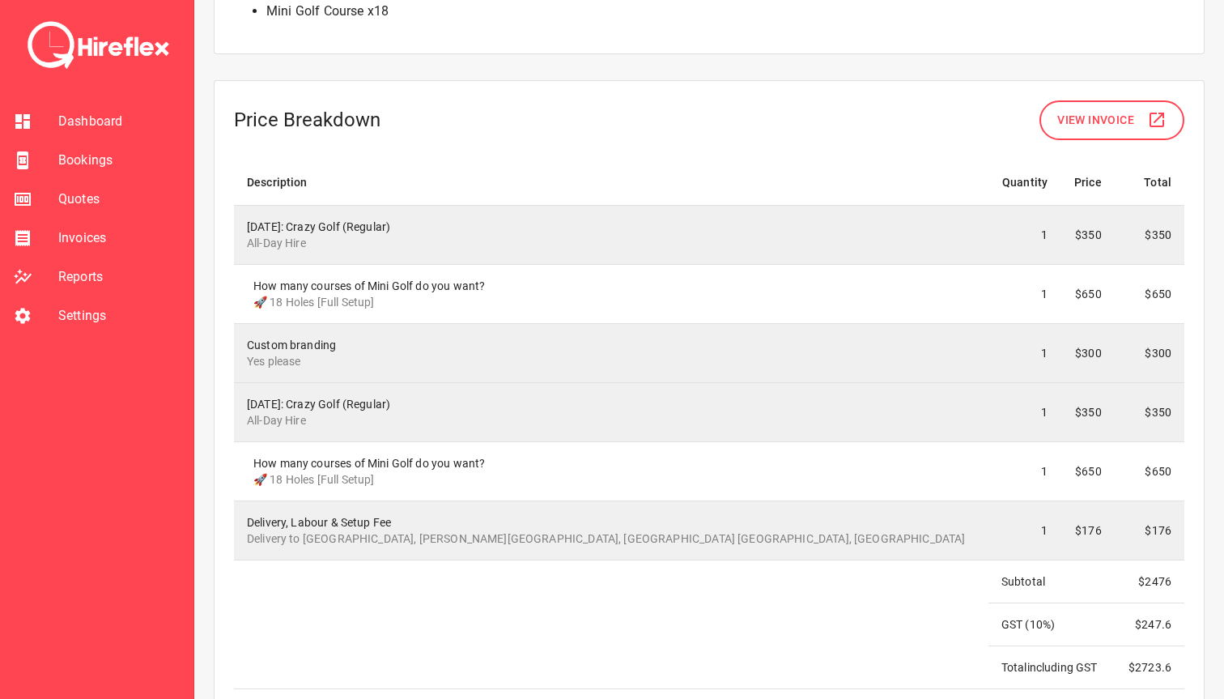
click at [498, 589] on td at bounding box center [611, 623] width 755 height 129
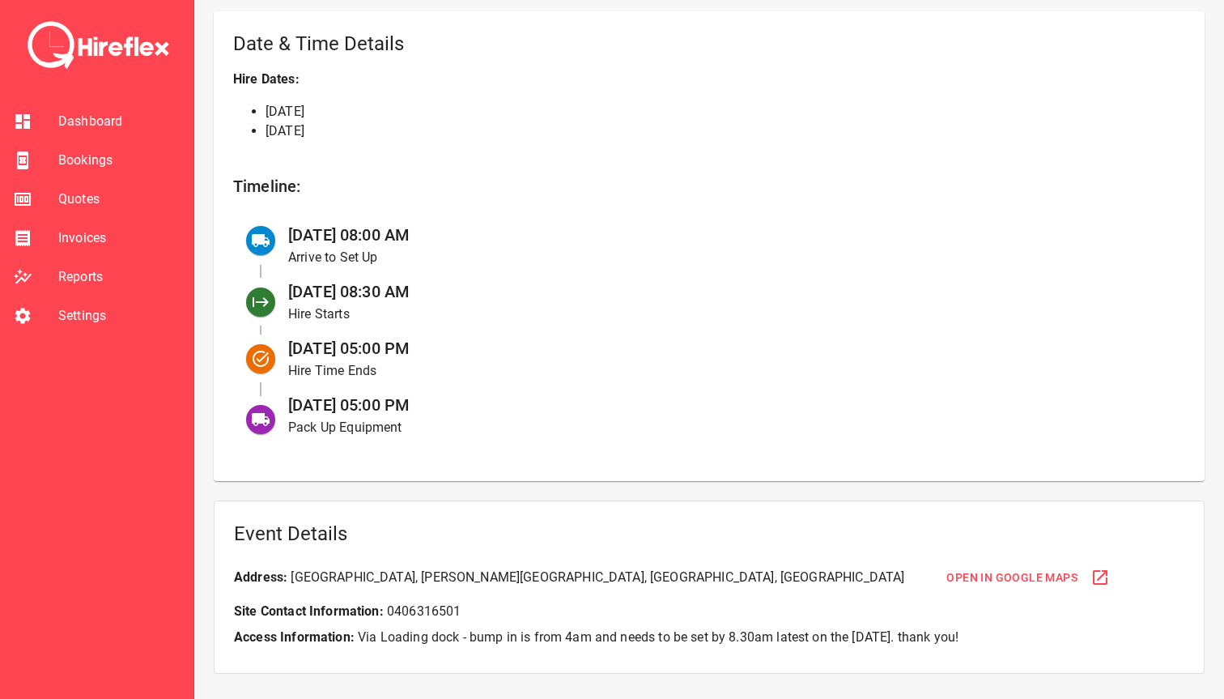
scroll to position [548, 0]
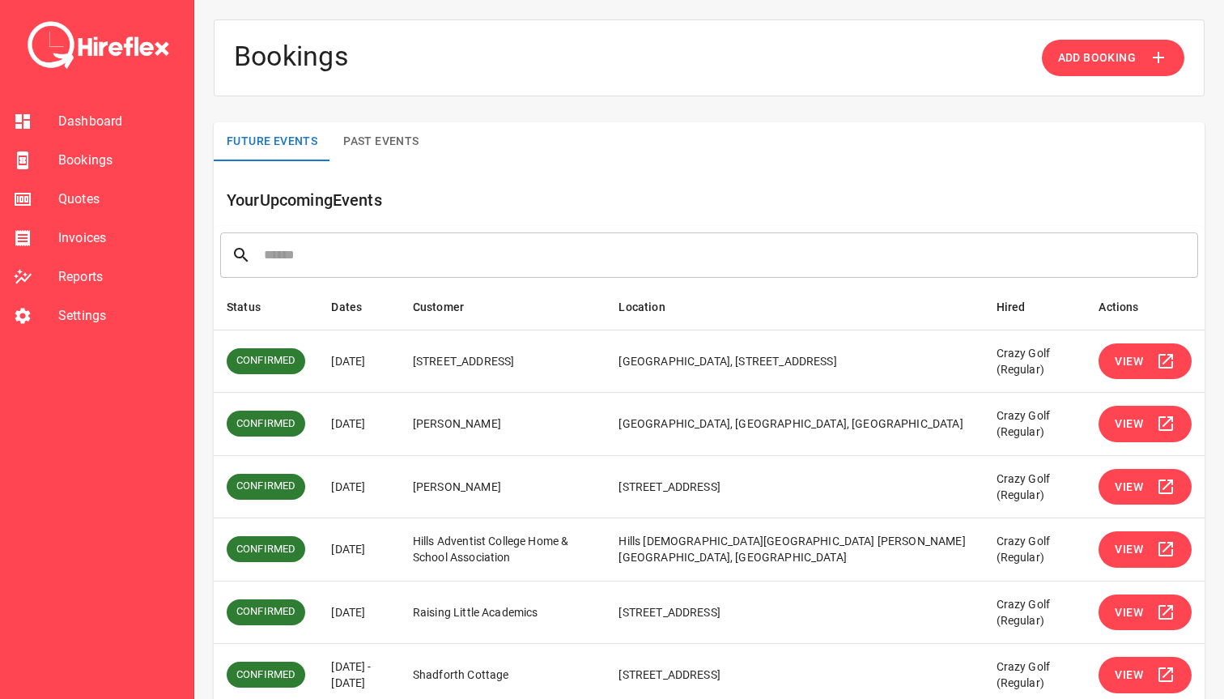
scroll to position [320, 0]
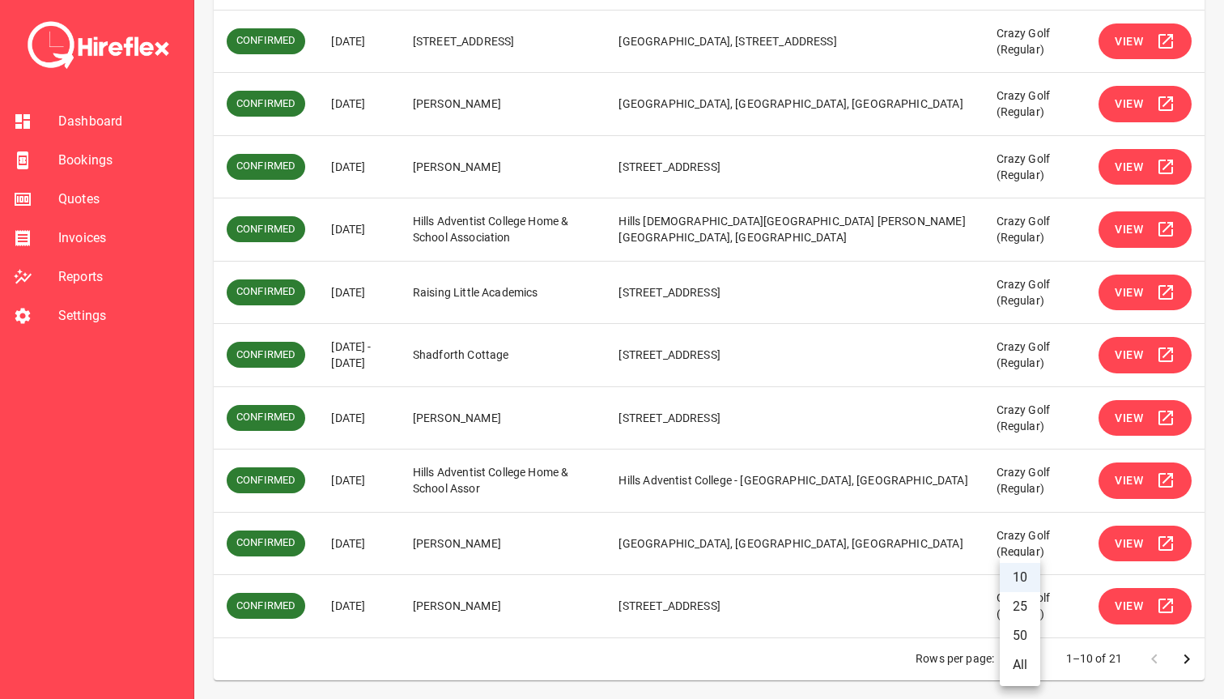
click at [1026, 656] on body "Dashboard Bookings Quotes Invoices Reports Settings Bookings Add Booking Future…" at bounding box center [612, 189] width 1224 height 1019
click at [1023, 670] on li "All" at bounding box center [1020, 664] width 40 height 29
type input "**"
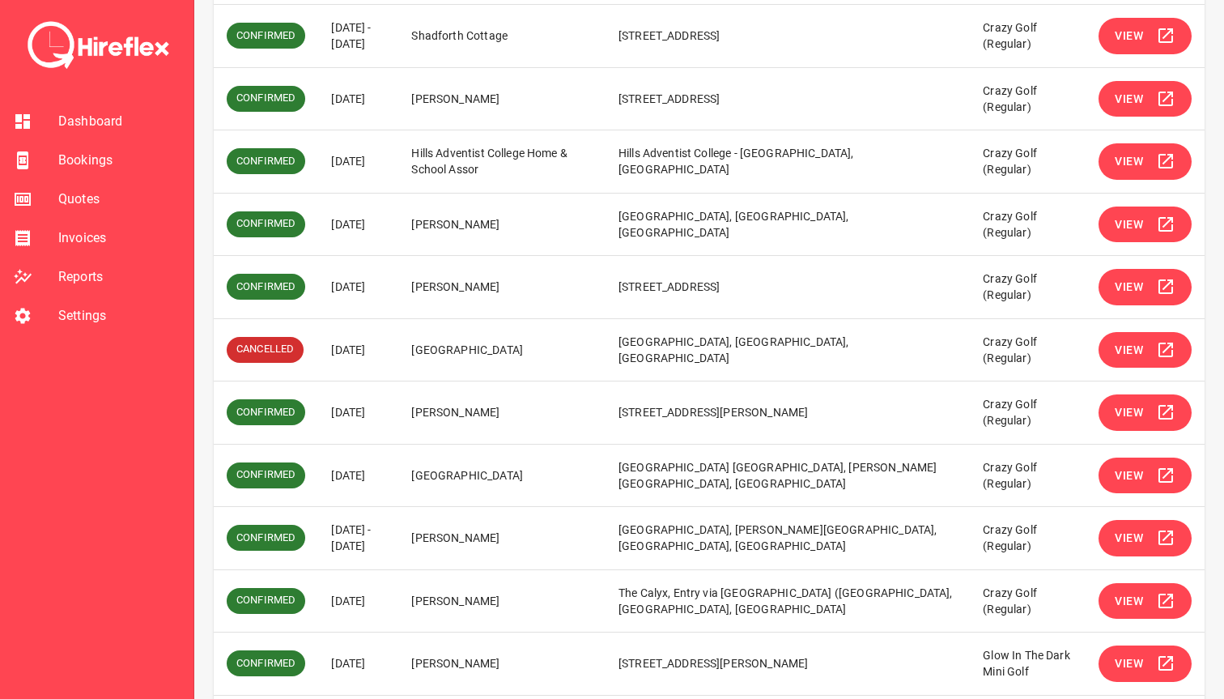
scroll to position [641, 0]
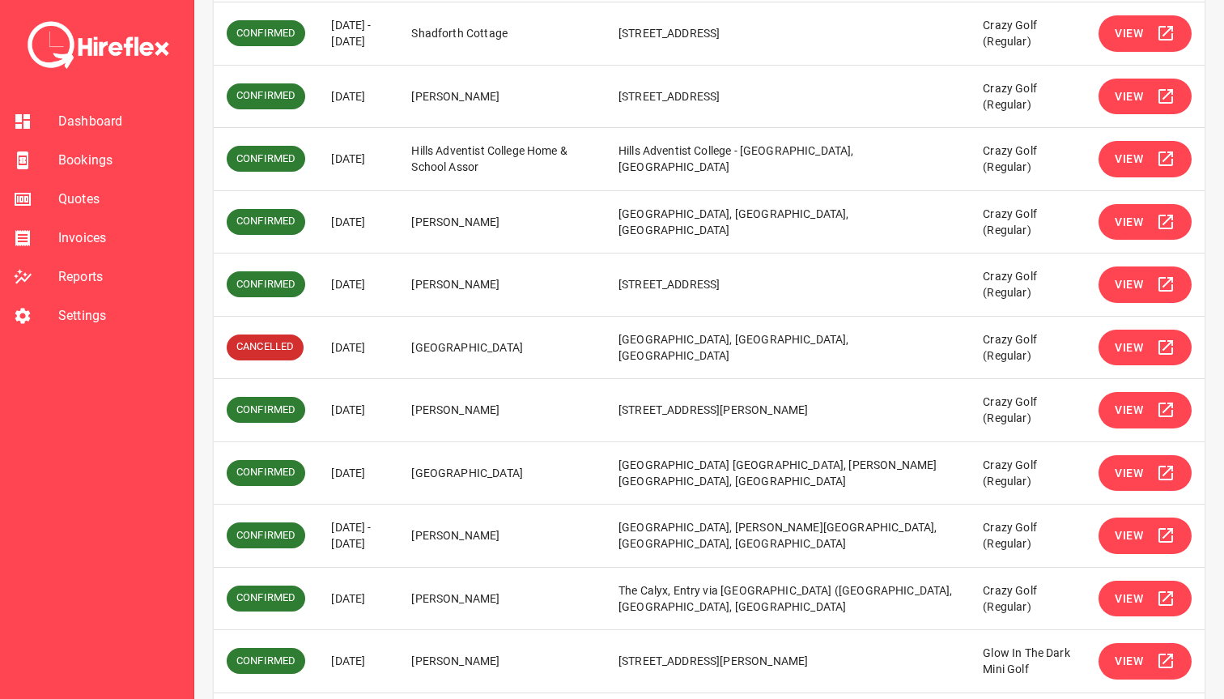
drag, startPoint x: 451, startPoint y: 469, endPoint x: 598, endPoint y: 469, distance: 147.4
click at [598, 469] on td "Sydney grammar school" at bounding box center [501, 472] width 207 height 63
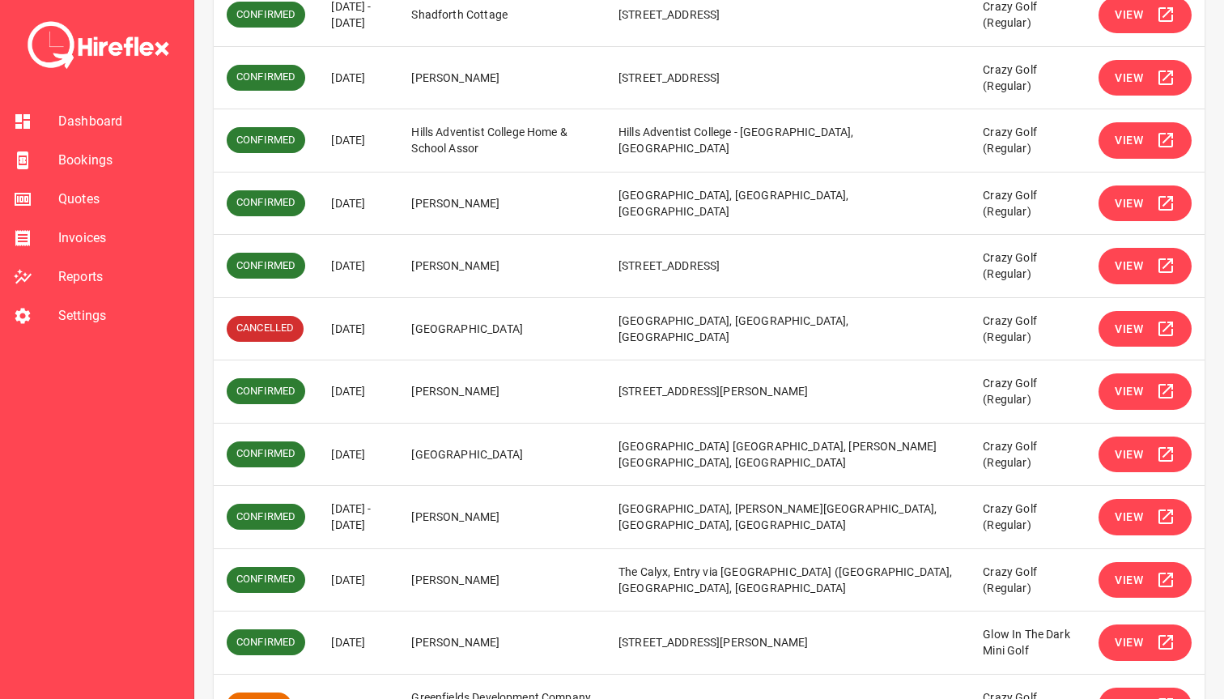
scroll to position [670, 0]
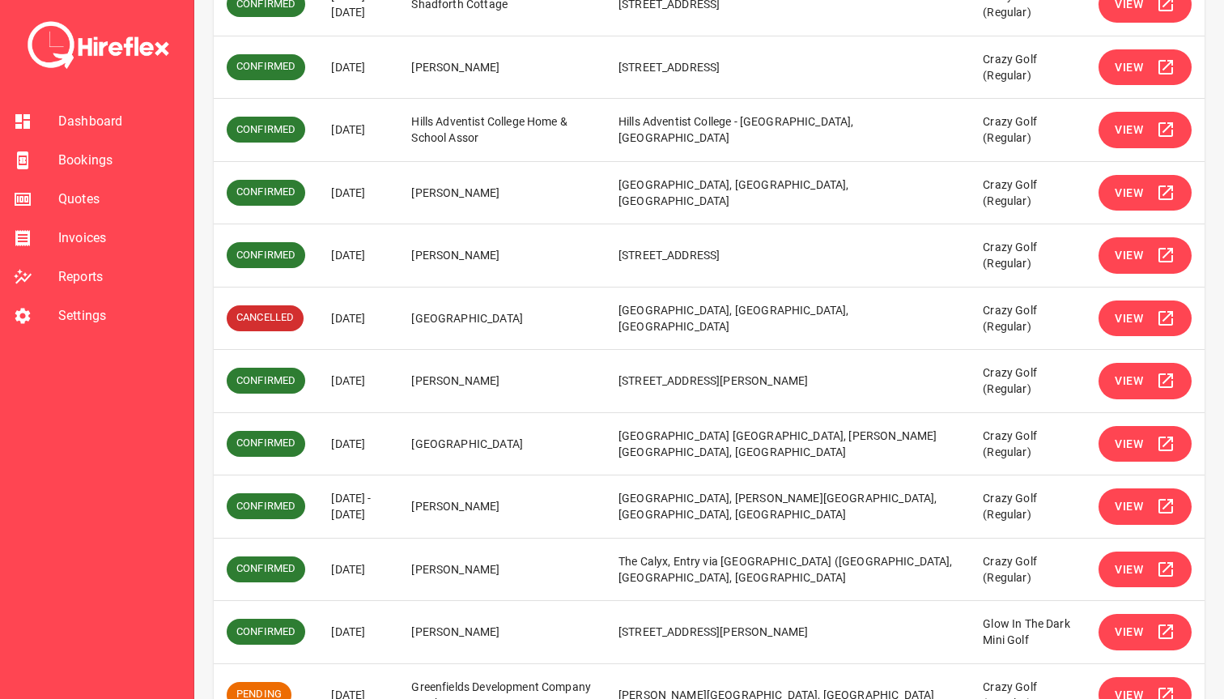
drag, startPoint x: 586, startPoint y: 445, endPoint x: 438, endPoint y: 444, distance: 148.2
click at [438, 444] on td "Sydney grammar school" at bounding box center [501, 443] width 207 height 63
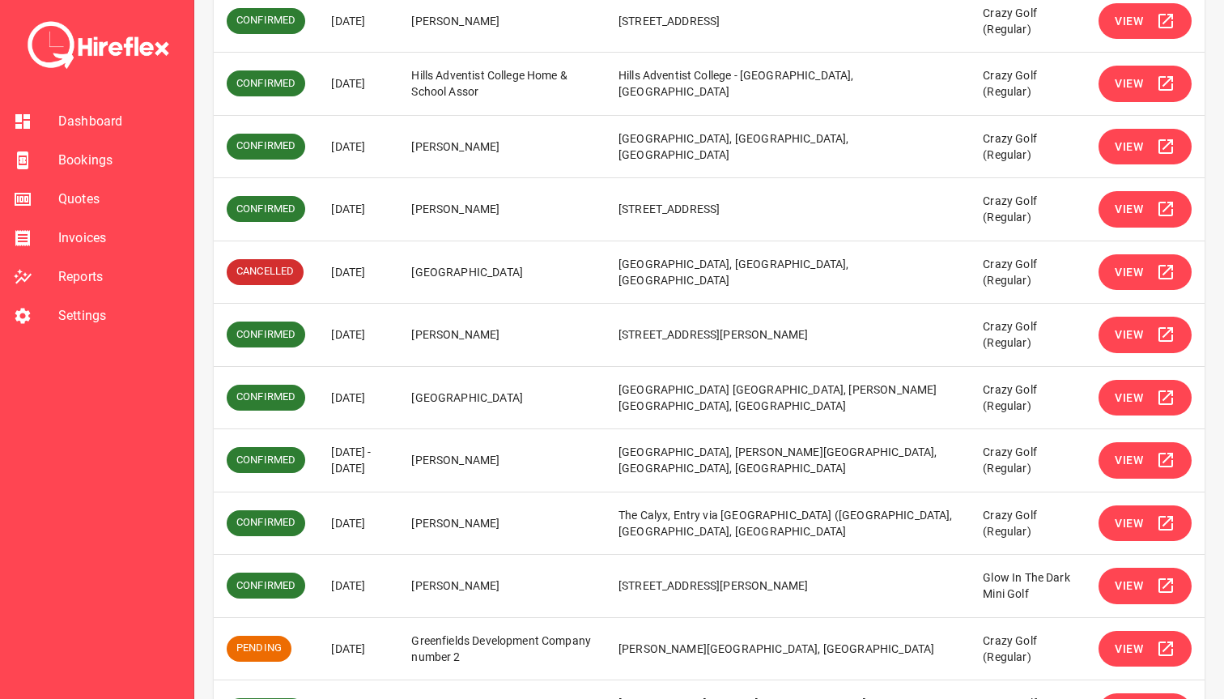
scroll to position [719, 0]
